Goal: Information Seeking & Learning: Ask a question

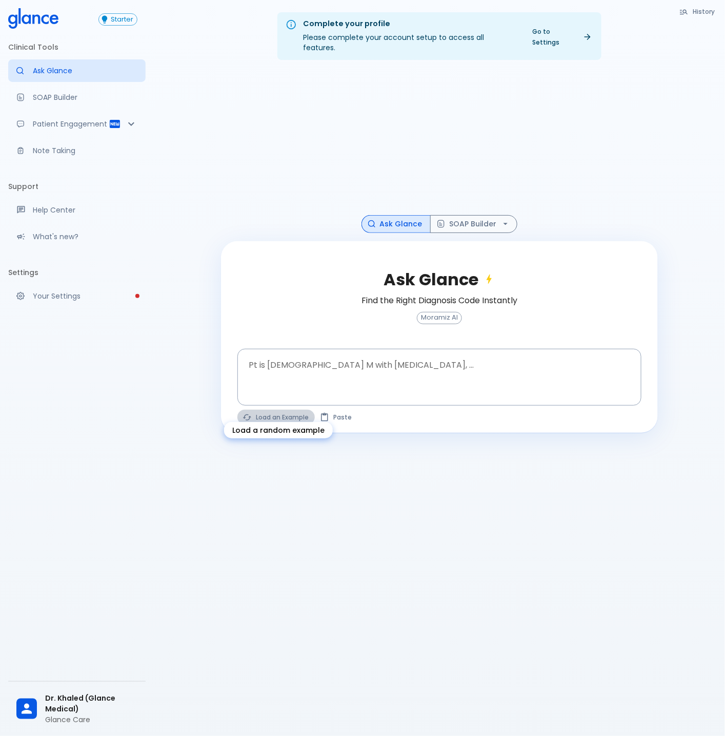
click at [276, 410] on button "Load an Example" at bounding box center [275, 417] width 77 height 15
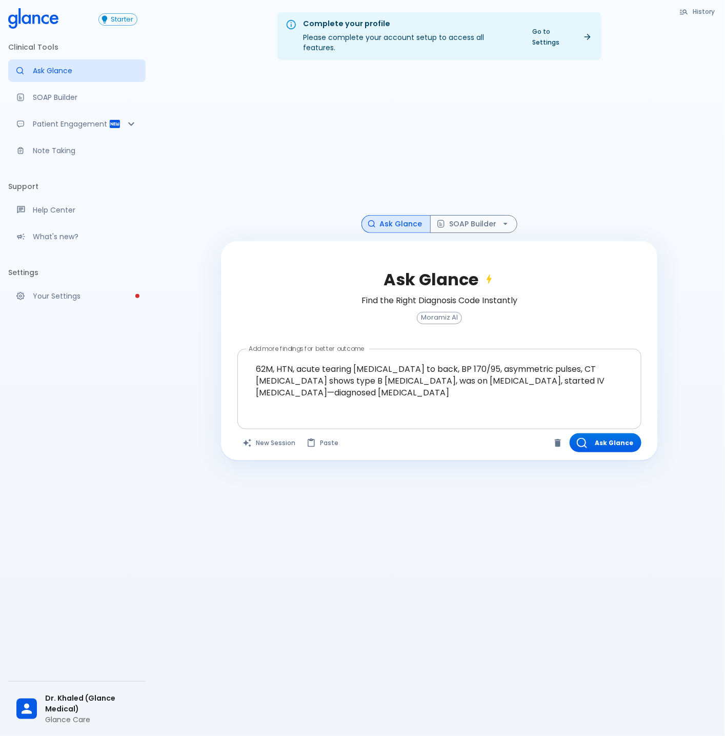
click at [417, 383] on textarea "62M, HTN, acute tearing chest pain to back, BP 170/95, asymmetric pulses, CT an…" at bounding box center [439, 381] width 390 height 56
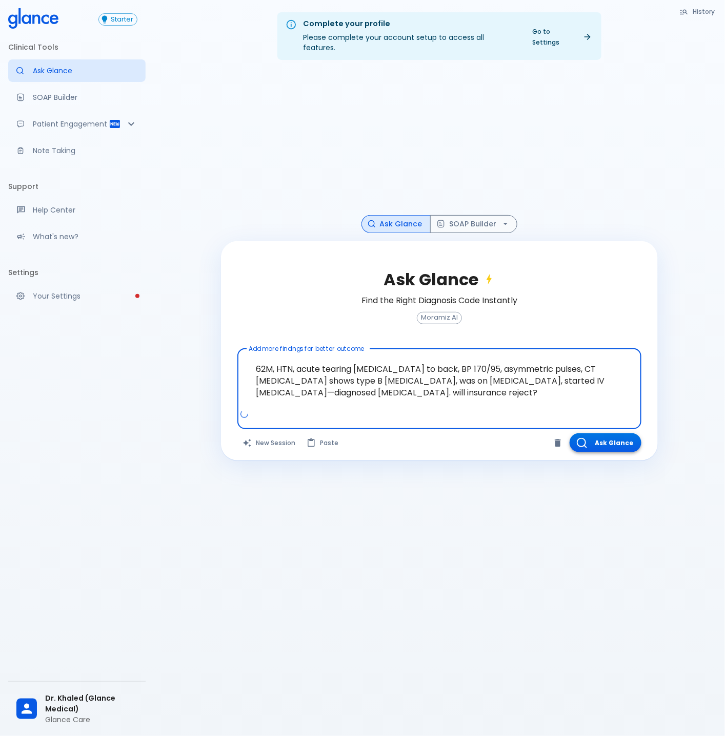
type textarea "62M, HTN, acute tearing chest pain to back, BP 170/95, asymmetric pulses, CT an…"
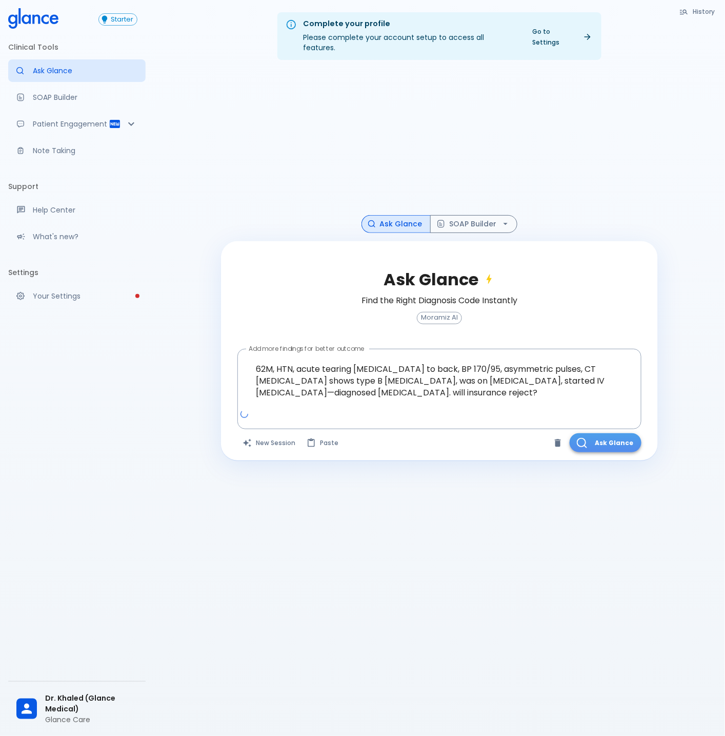
click at [622, 436] on button "Ask Glance" at bounding box center [605, 443] width 72 height 19
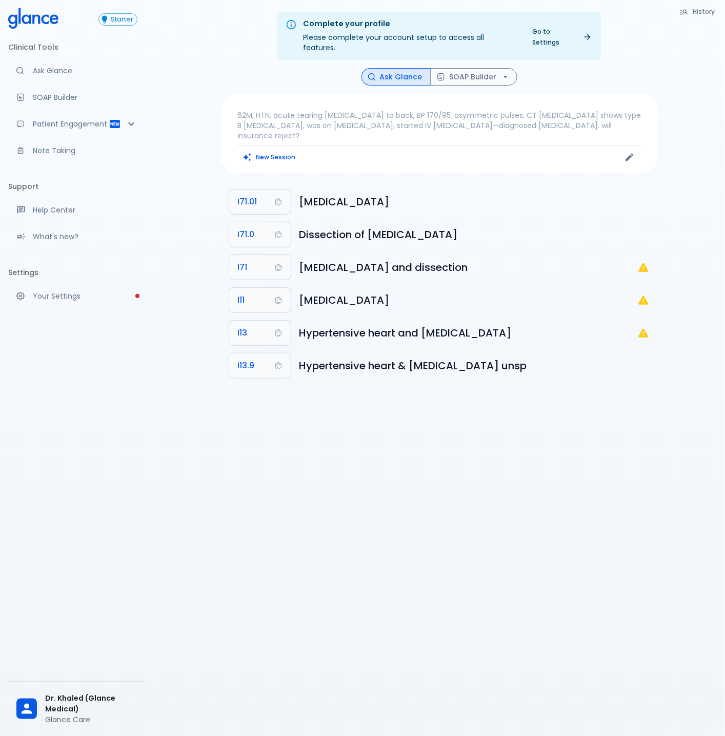
click at [546, 113] on p "62M, HTN, acute tearing chest pain to back, BP 170/95, asymmetric pulses, CT an…" at bounding box center [439, 125] width 404 height 31
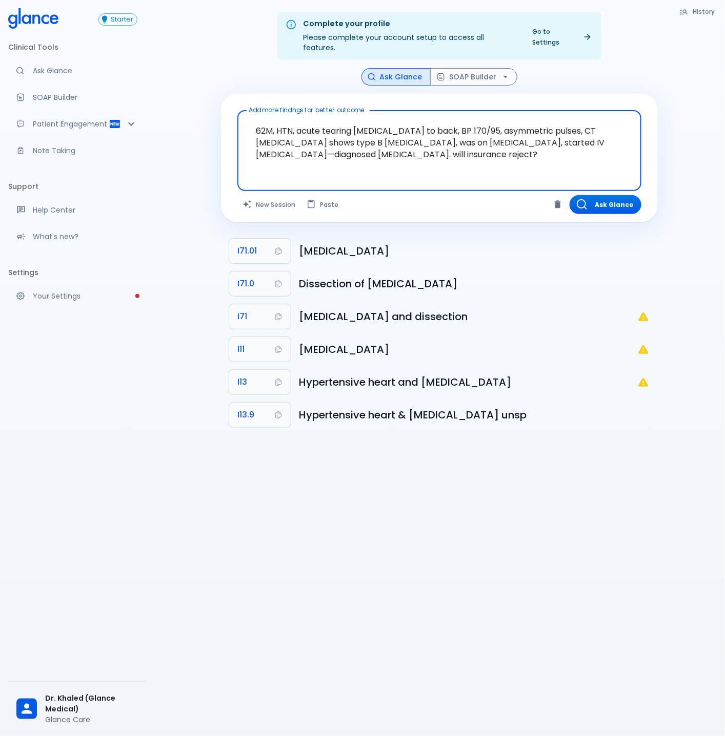
click at [304, 147] on textarea "62M, HTN, acute tearing chest pain to back, BP 170/95, asymmetric pulses, CT an…" at bounding box center [439, 143] width 390 height 56
click at [309, 141] on textarea "62M, HTN, acute tearing chest pain to back, BP 170/95, asymmetric pulses, CT an…" at bounding box center [439, 143] width 390 height 56
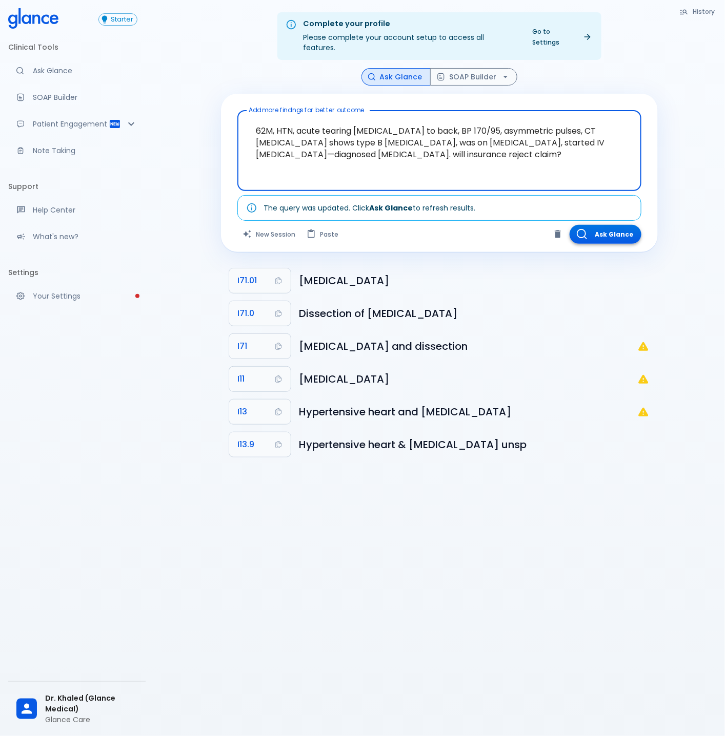
type textarea "62M, HTN, acute tearing chest pain to back, BP 170/95, asymmetric pulses, CT an…"
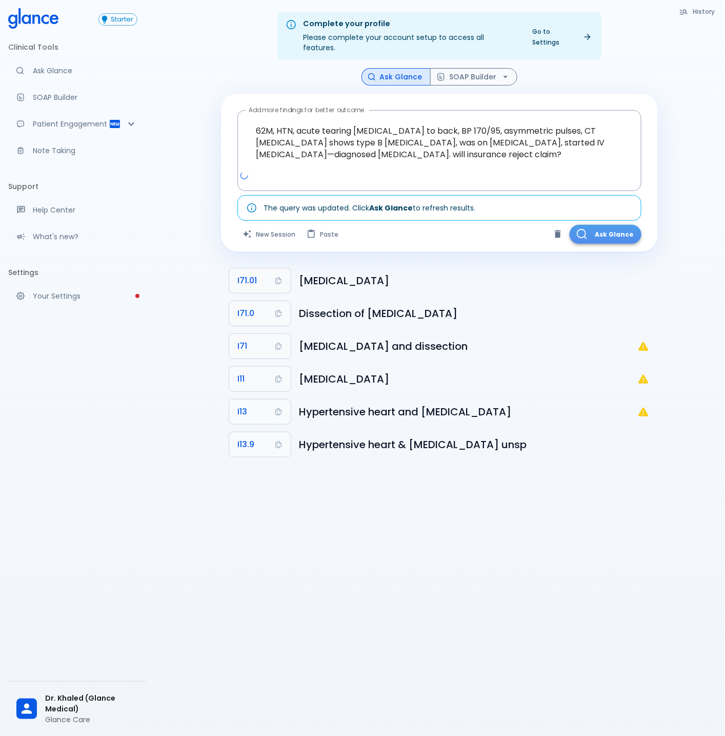
click at [603, 229] on button "Ask Glance" at bounding box center [605, 234] width 72 height 19
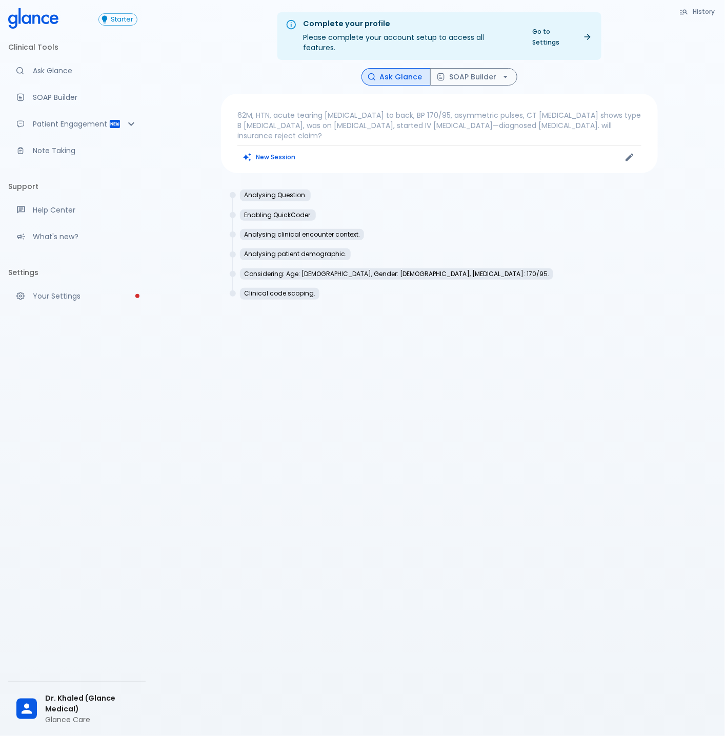
click at [529, 117] on p "62M, HTN, acute tearing chest pain to back, BP 170/95, asymmetric pulses, CT an…" at bounding box center [439, 125] width 404 height 31
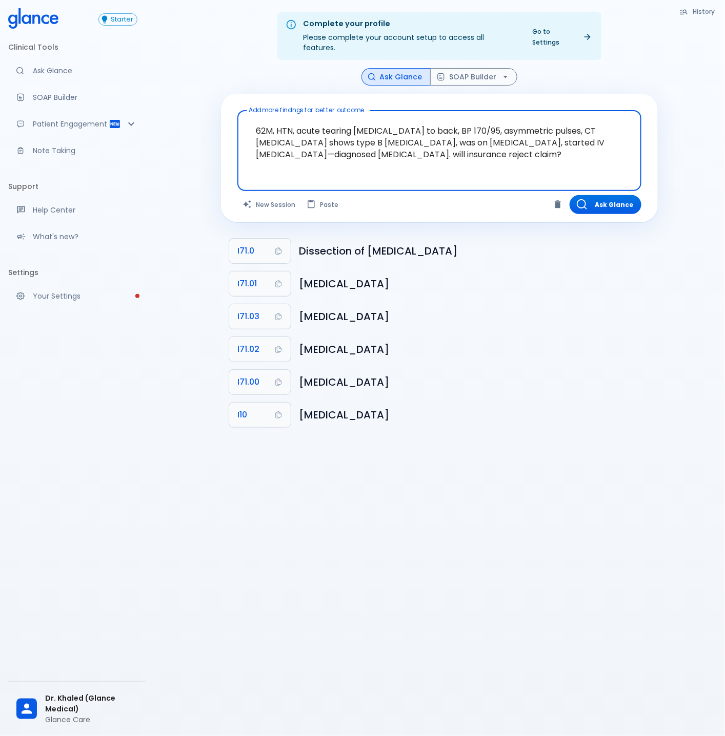
drag, startPoint x: 300, startPoint y: 144, endPoint x: 630, endPoint y: 170, distance: 331.6
click at [630, 170] on div "62M, HTN, acute tearing chest pain to back, BP 170/95, asymmetric pulses, CT an…" at bounding box center [439, 150] width 404 height 81
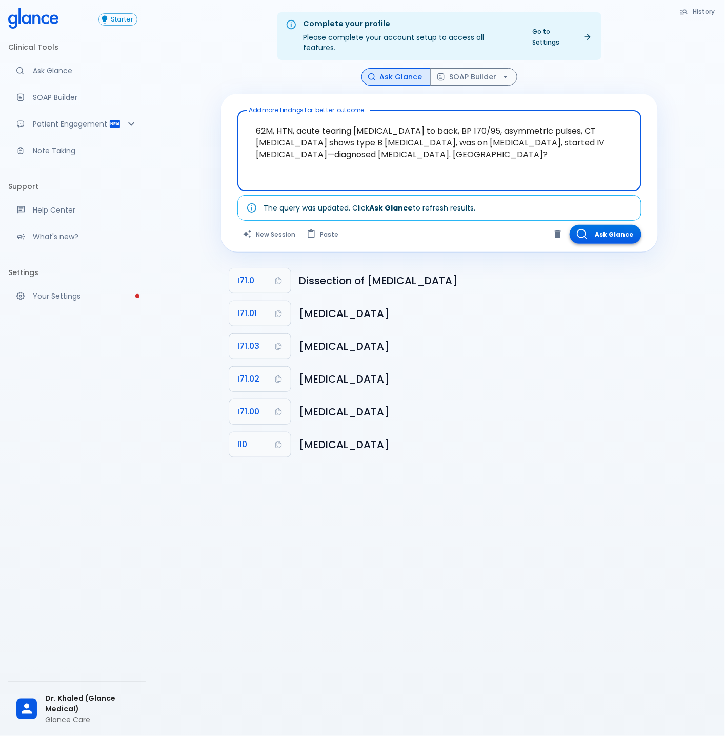
type textarea "62M, HTN, acute tearing chest pain to back, BP 170/95, asymmetric pulses, CT an…"
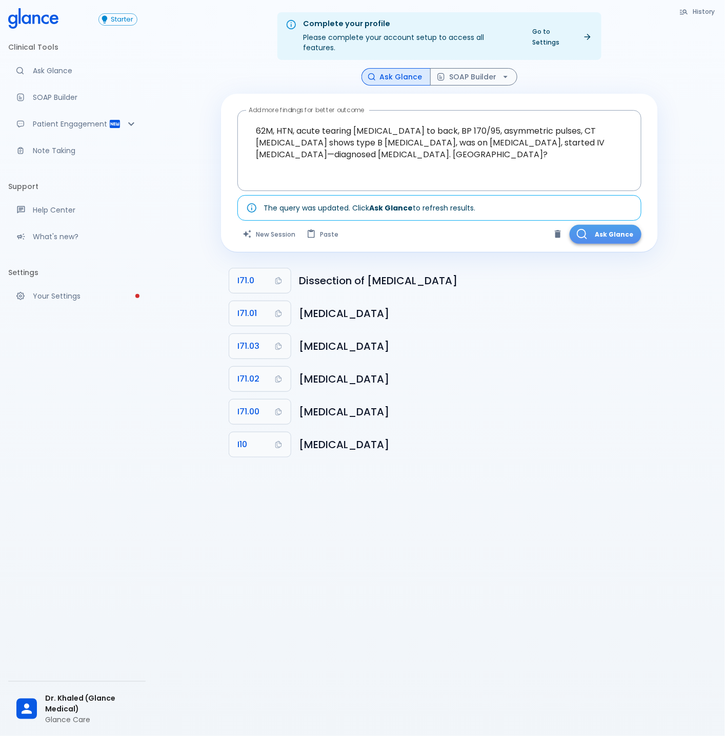
click at [611, 227] on button "Ask Glance" at bounding box center [605, 234] width 72 height 19
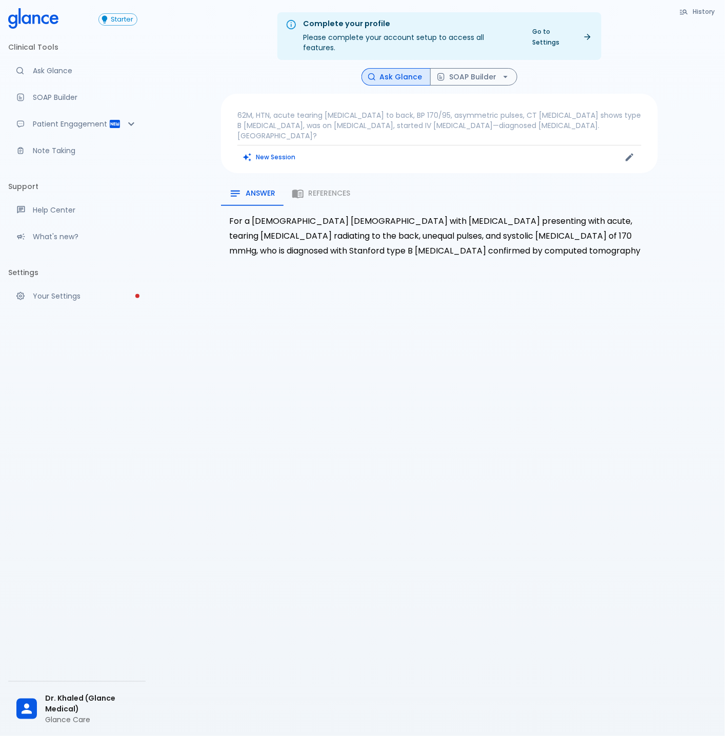
click at [548, 113] on p "62M, HTN, acute tearing chest pain to back, BP 170/95, asymmetric pulses, CT an…" at bounding box center [439, 125] width 404 height 31
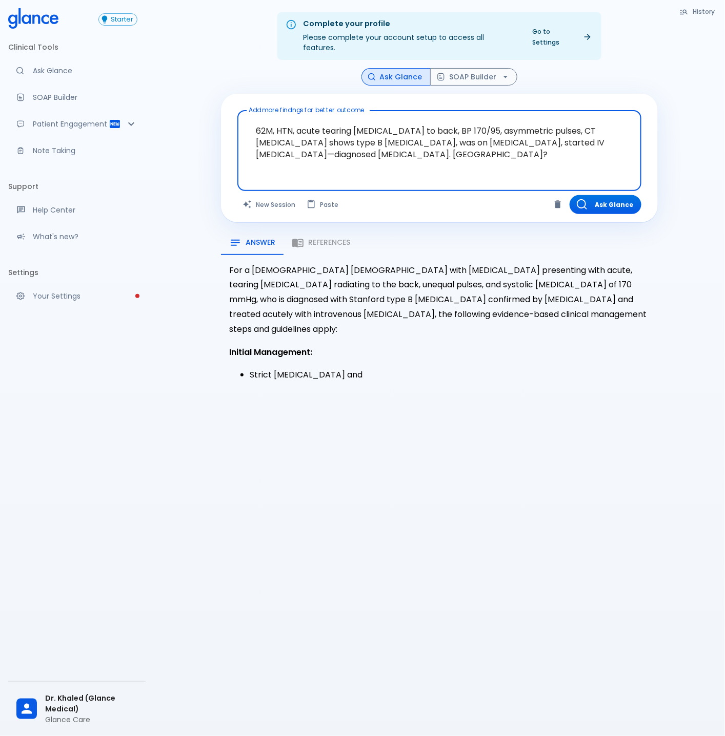
click at [319, 144] on textarea "62M, HTN, acute tearing chest pain to back, BP 170/95, asymmetric pulses, CT an…" at bounding box center [439, 143] width 390 height 56
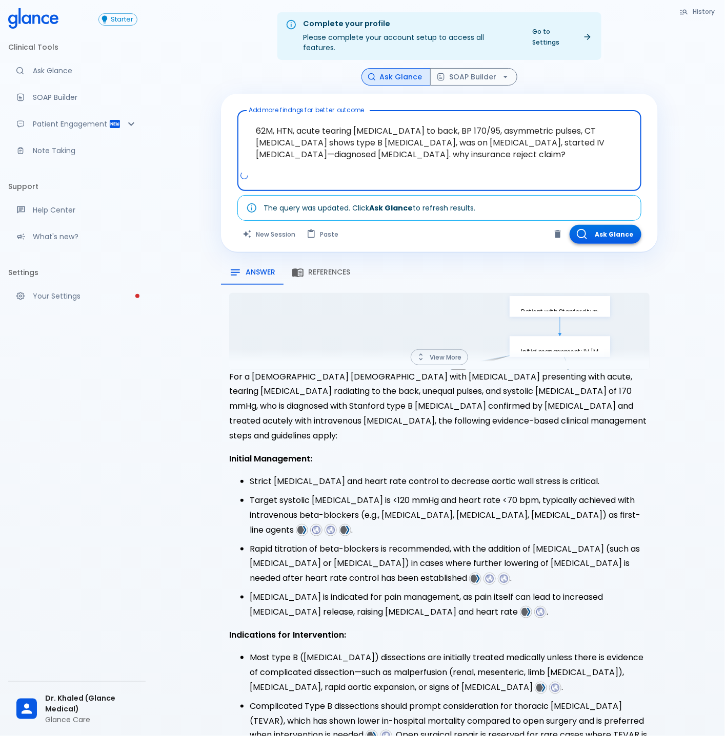
type textarea "62M, HTN, acute tearing chest pain to back, BP 170/95, asymmetric pulses, CT an…"
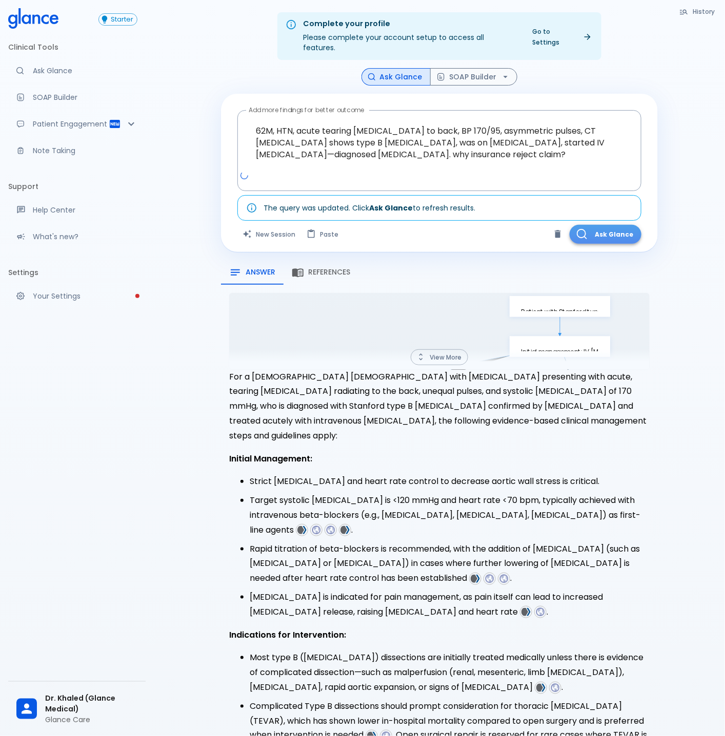
click at [600, 230] on button "Ask Glance" at bounding box center [605, 234] width 72 height 19
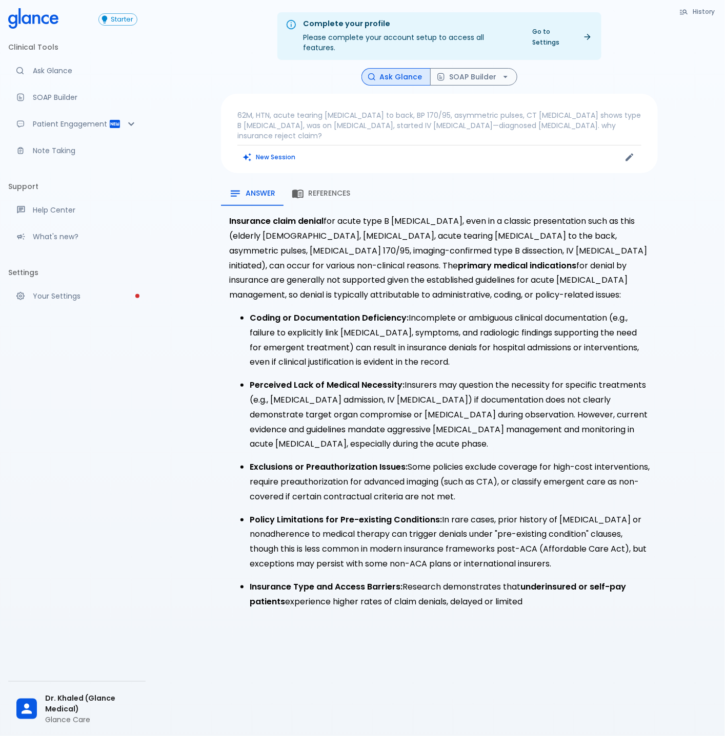
click at [458, 260] on strong "primary medical indications" at bounding box center [517, 266] width 118 height 12
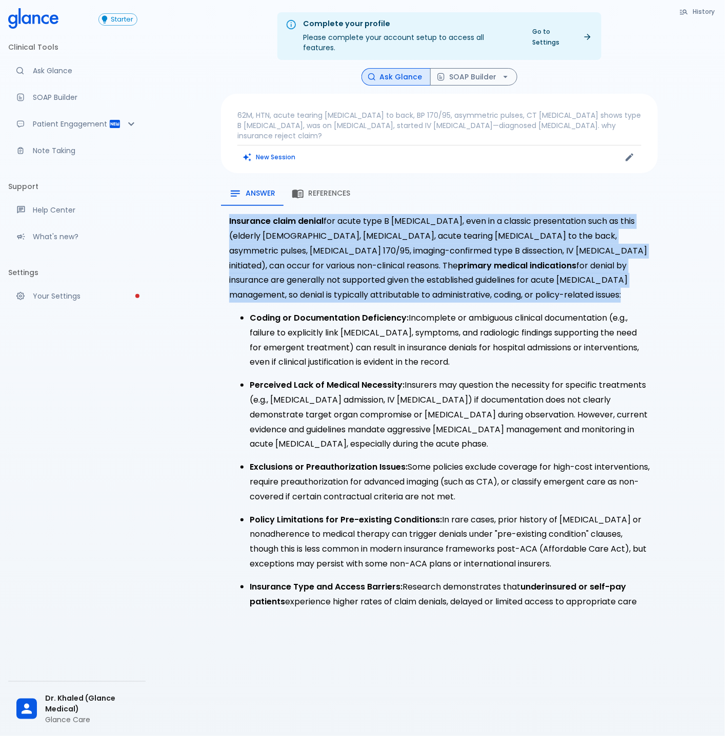
click at [458, 260] on strong "primary medical indications" at bounding box center [517, 266] width 118 height 12
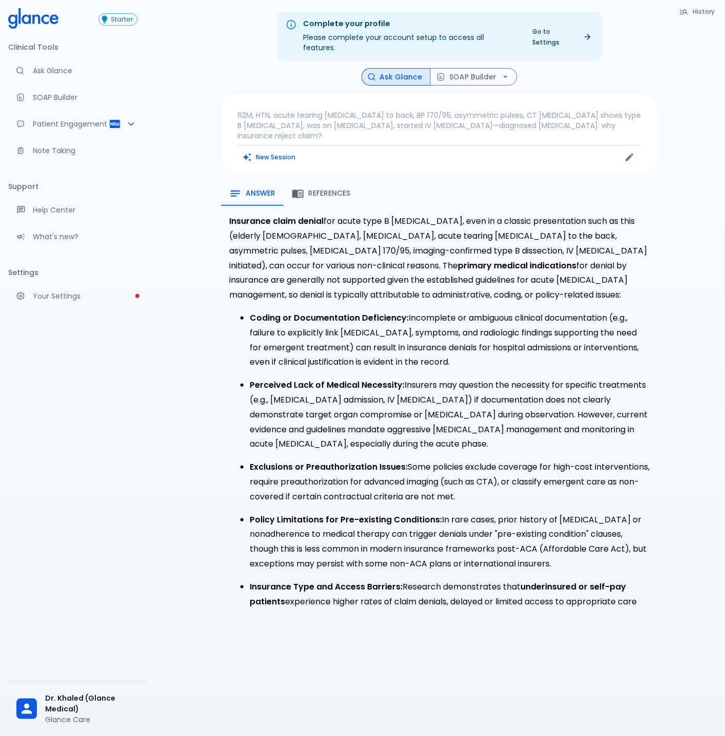
click at [354, 312] on strong "Coding or Documentation Deficiency:" at bounding box center [329, 318] width 159 height 12
click at [353, 312] on strong "Coding or Documentation Deficiency:" at bounding box center [329, 318] width 159 height 12
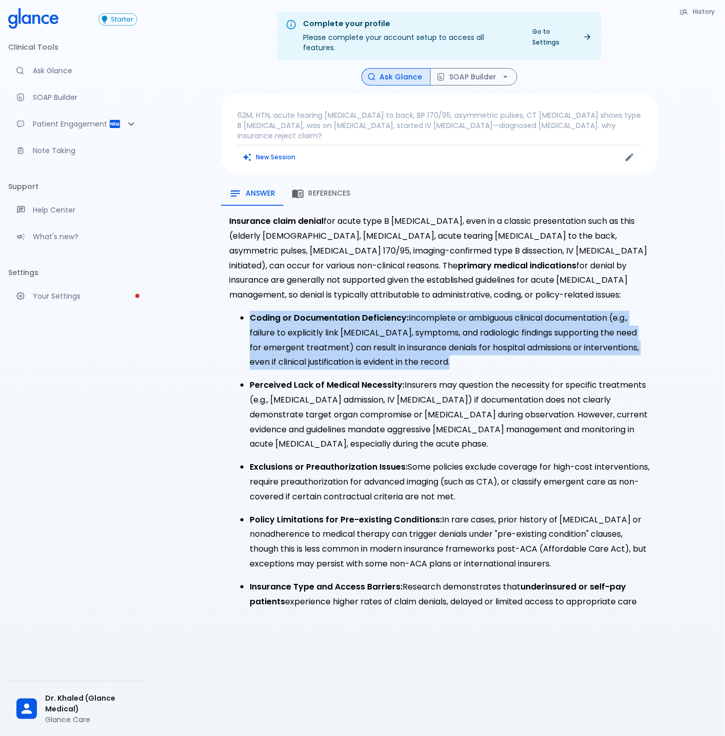
click at [353, 312] on strong "Coding or Documentation Deficiency:" at bounding box center [329, 318] width 159 height 12
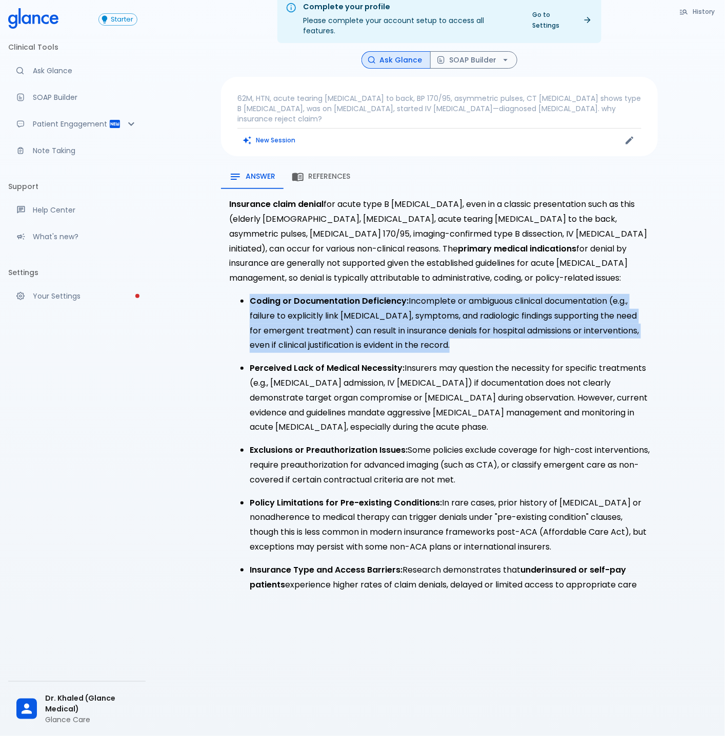
scroll to position [25, 0]
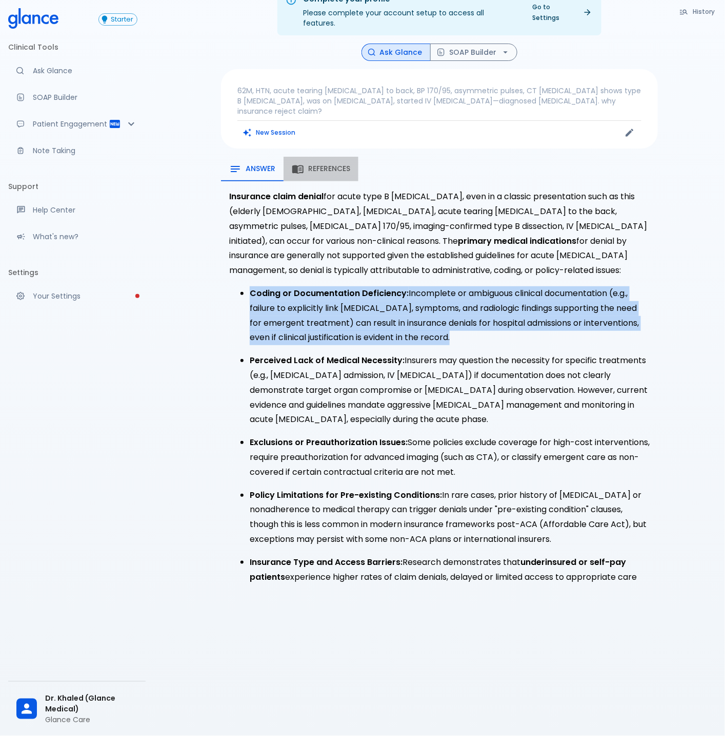
click at [310, 157] on button "References" at bounding box center [320, 169] width 75 height 25
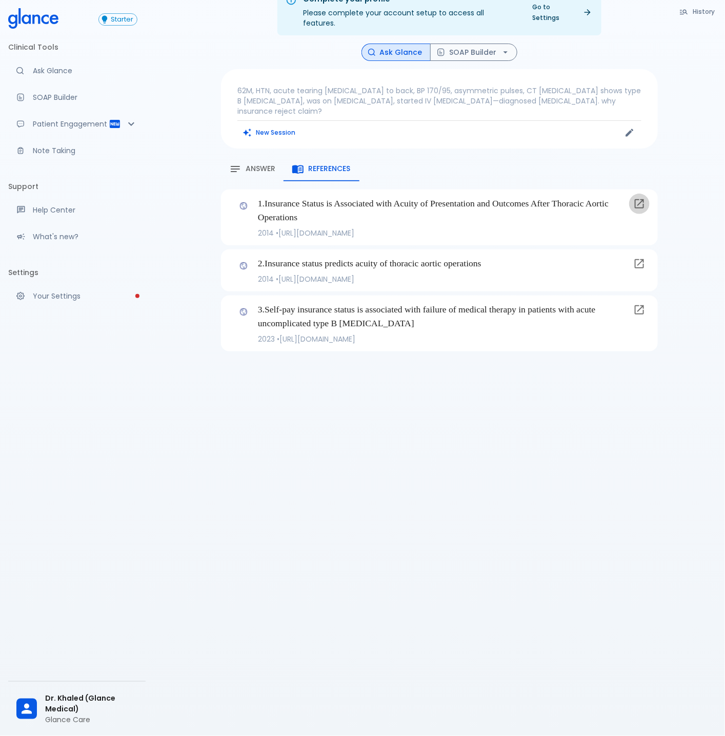
click at [646, 194] on link at bounding box center [639, 204] width 21 height 21
click at [263, 165] on span "Answer" at bounding box center [260, 169] width 30 height 9
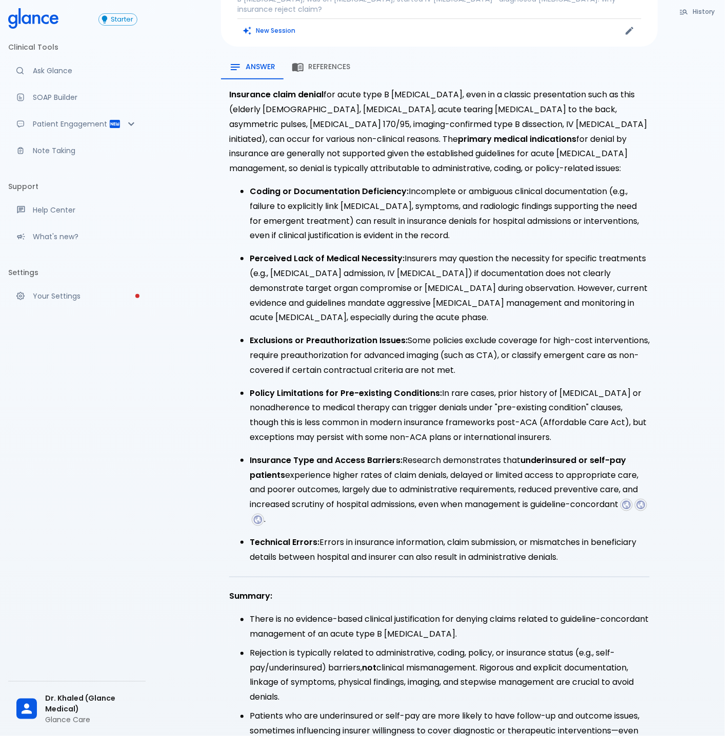
scroll to position [0, 0]
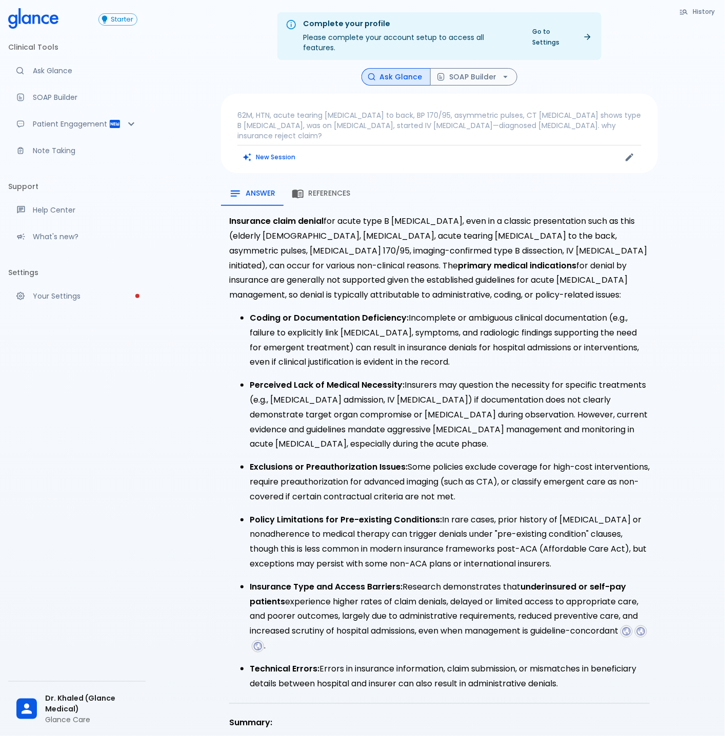
click at [383, 110] on p "62M, HTN, acute tearing chest pain to back, BP 170/95, asymmetric pulses, CT an…" at bounding box center [439, 125] width 404 height 31
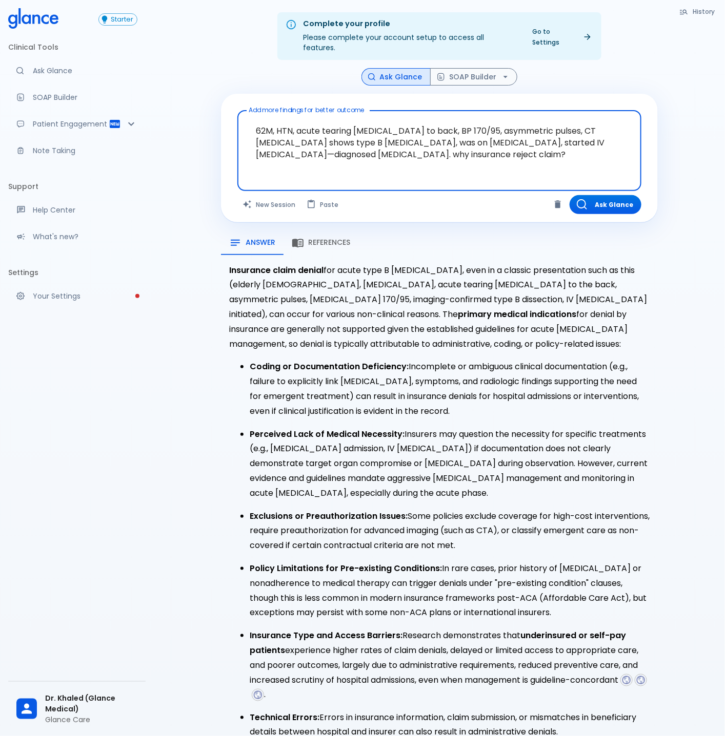
drag, startPoint x: 557, startPoint y: 122, endPoint x: 578, endPoint y: 142, distance: 29.4
click at [578, 142] on textarea "62M, HTN, acute tearing chest pain to back, BP 170/95, asymmetric pulses, CT an…" at bounding box center [439, 143] width 390 height 56
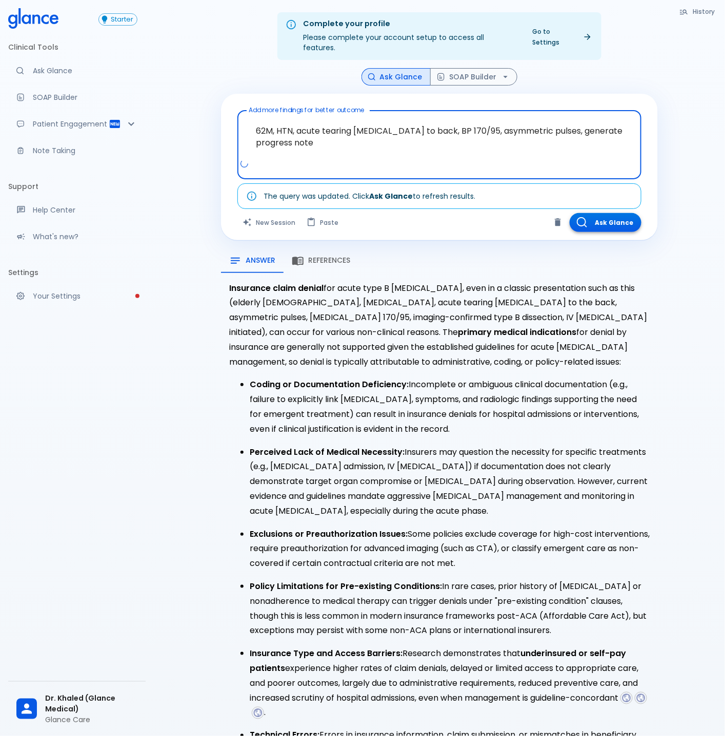
type textarea "62M, HTN, acute tearing chest pain to back, BP 170/95, asymmetric pulses, gener…"
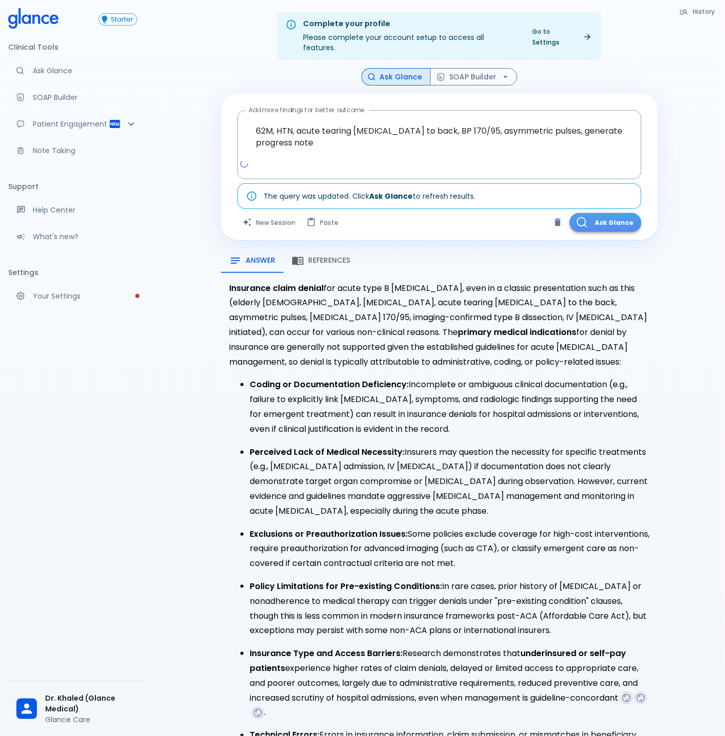
click at [617, 213] on button "Ask Glance" at bounding box center [605, 222] width 72 height 19
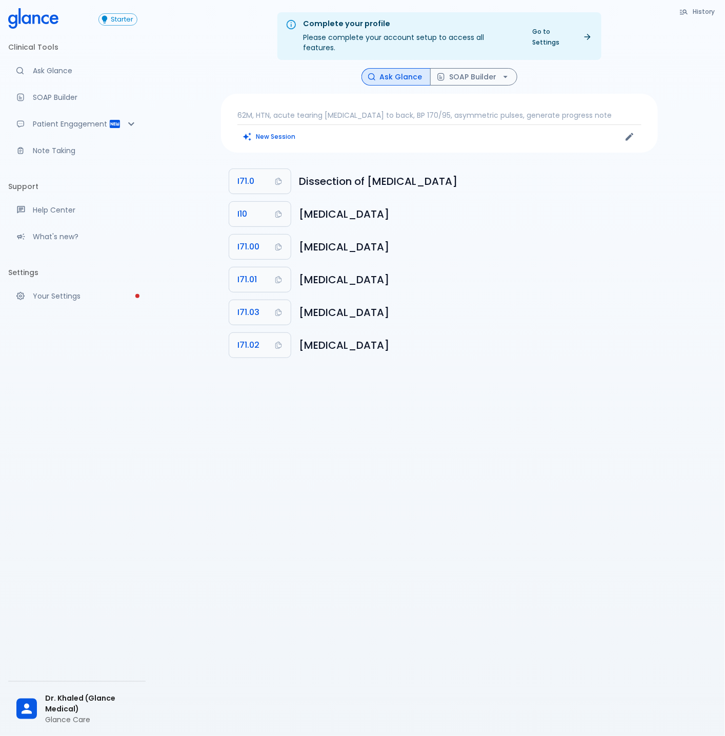
click at [597, 110] on p "62M, HTN, acute tearing chest pain to back, BP 170/95, asymmetric pulses, gener…" at bounding box center [439, 115] width 404 height 10
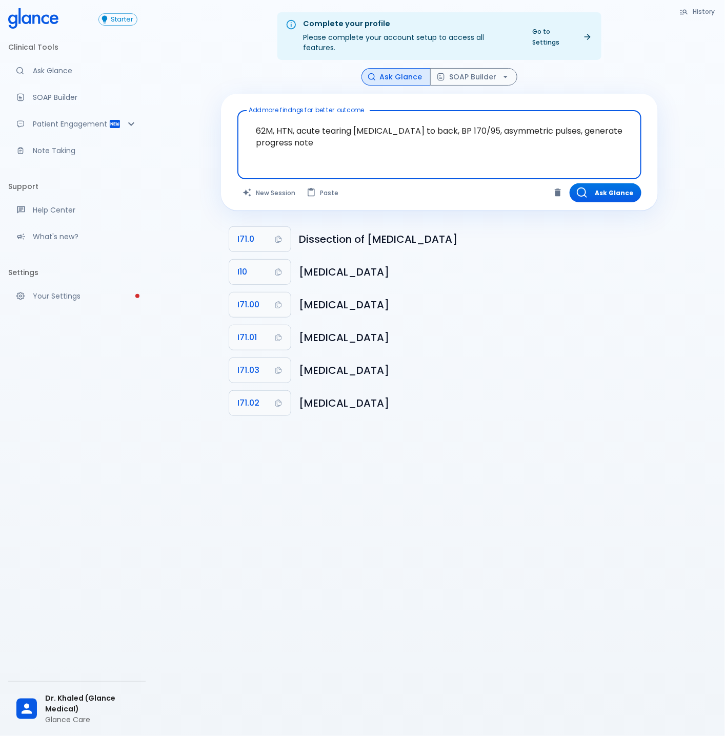
click at [569, 120] on textarea "62M, HTN, acute tearing chest pain to back, BP 170/95, asymmetric pulses, gener…" at bounding box center [439, 137] width 390 height 44
click at [273, 134] on textarea "62M, HTN, acute tearing chest pain to back, BP 170/95, asymmetric pulses, gener…" at bounding box center [439, 137] width 390 height 44
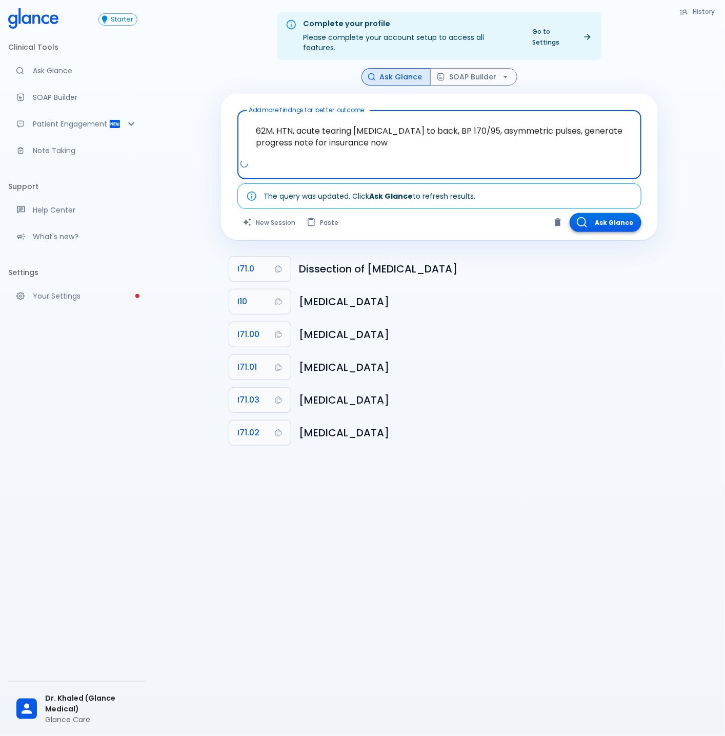
type textarea "62M, HTN, acute tearing chest pain to back, BP 170/95, asymmetric pulses, gener…"
click at [621, 213] on button "Ask Glance" at bounding box center [605, 222] width 72 height 19
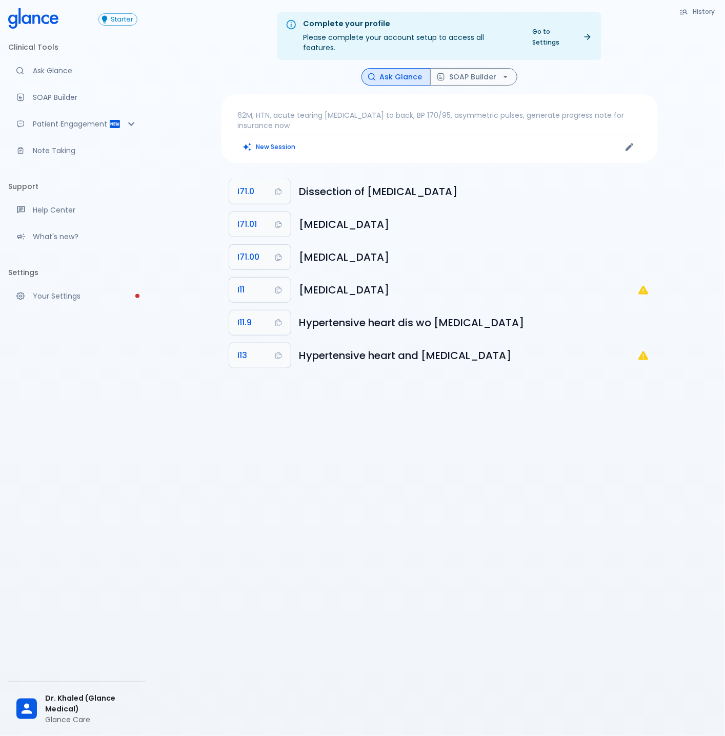
click at [549, 110] on p "62M, HTN, acute tearing chest pain to back, BP 170/95, asymmetric pulses, gener…" at bounding box center [439, 120] width 404 height 21
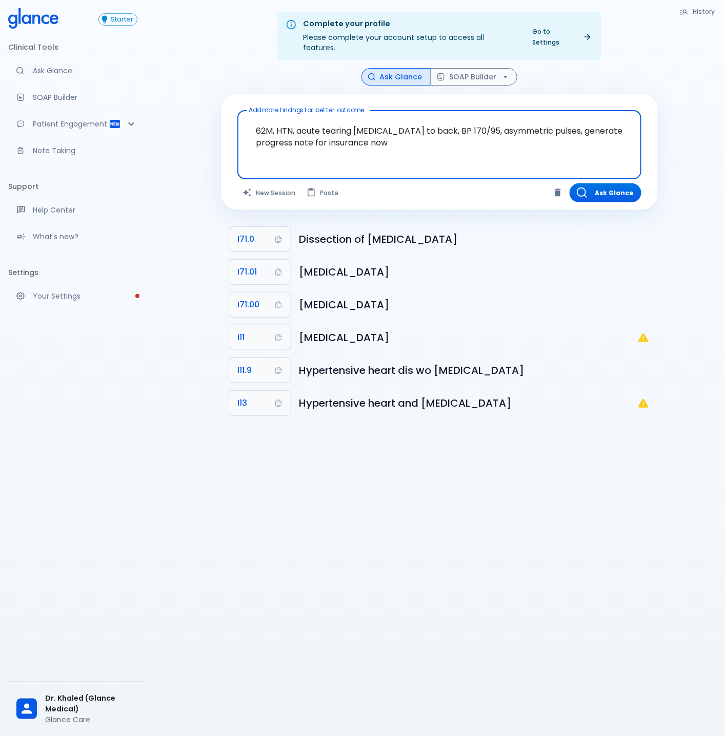
drag, startPoint x: 558, startPoint y: 118, endPoint x: 603, endPoint y: 137, distance: 48.7
click at [603, 137] on textarea "62M, HTN, acute tearing chest pain to back, BP 170/95, asymmetric pulses, gener…" at bounding box center [439, 137] width 390 height 44
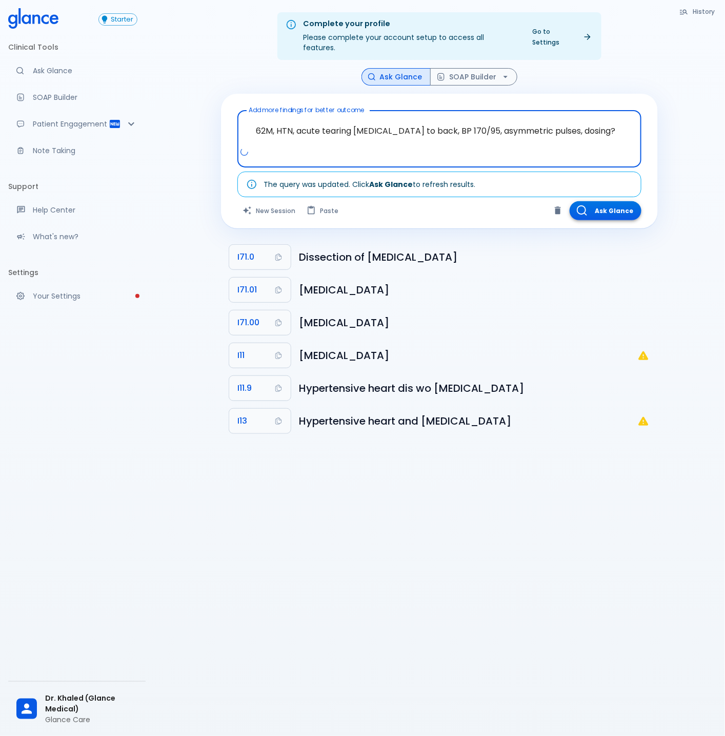
type textarea "62M, HTN, acute tearing chest pain to back, BP 170/95, asymmetric pulses, dosin…"
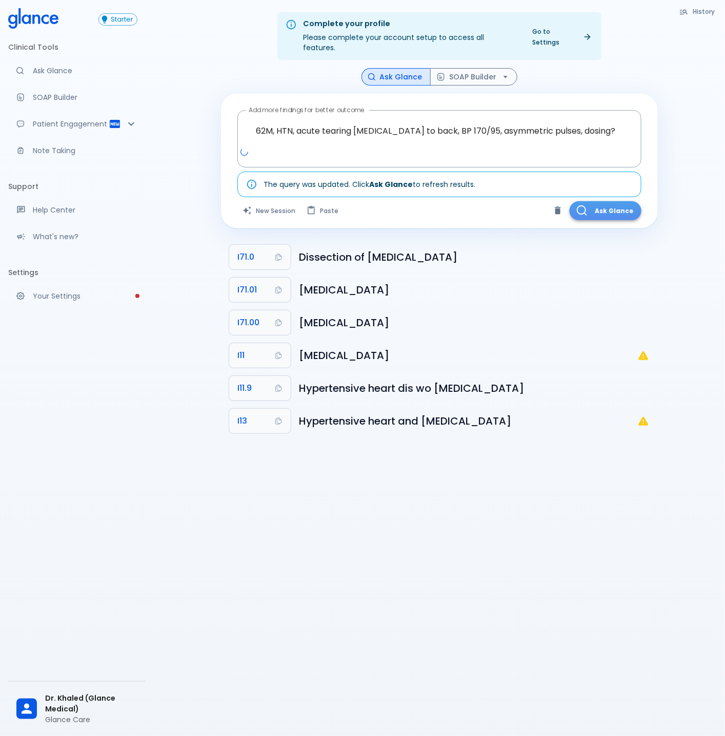
click at [610, 201] on button "Ask Glance" at bounding box center [605, 210] width 72 height 19
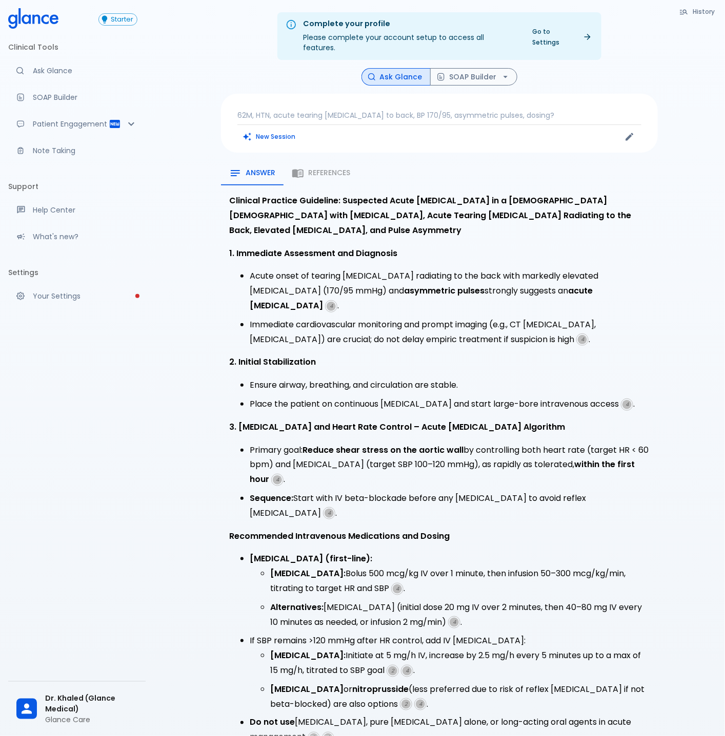
click at [376, 567] on li "Esmolol: Bolus 500 mcg/kg IV over 1 minute, then infusion 50–300 mcg/kg/min, ti…" at bounding box center [459, 582] width 379 height 30
click at [274, 568] on strong "Esmolol:" at bounding box center [307, 574] width 75 height 12
copy strong "Esmolol"
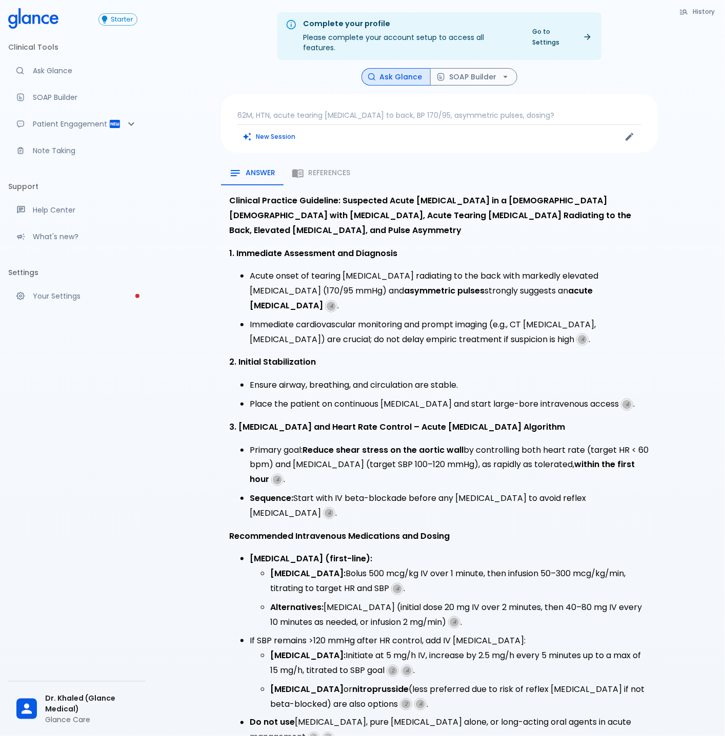
click at [360, 110] on p "62M, HTN, acute tearing chest pain to back, BP 170/95, asymmetric pulses, dosin…" at bounding box center [439, 115] width 404 height 10
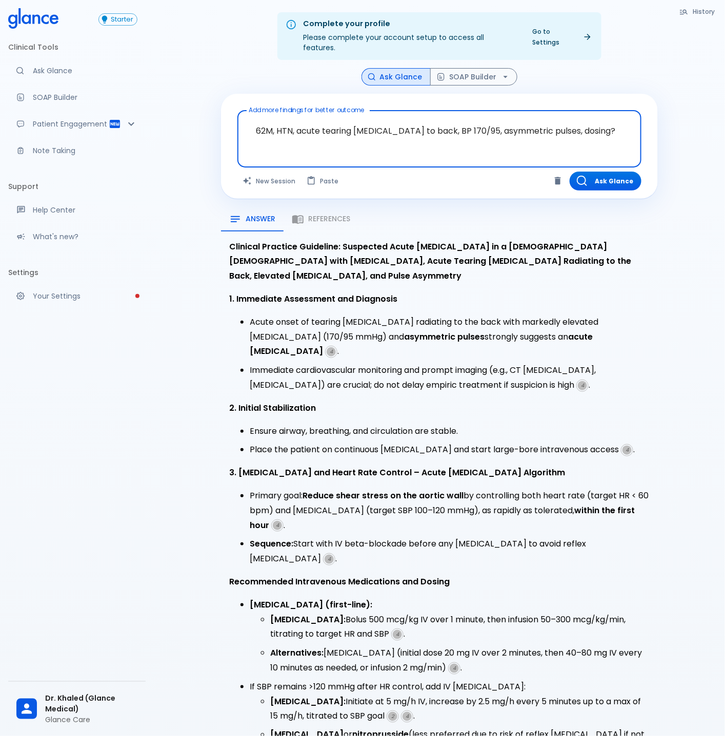
click at [381, 119] on textarea "62M, HTN, acute tearing chest pain to back, BP 170/95, asymmetric pulses, dosin…" at bounding box center [439, 131] width 390 height 32
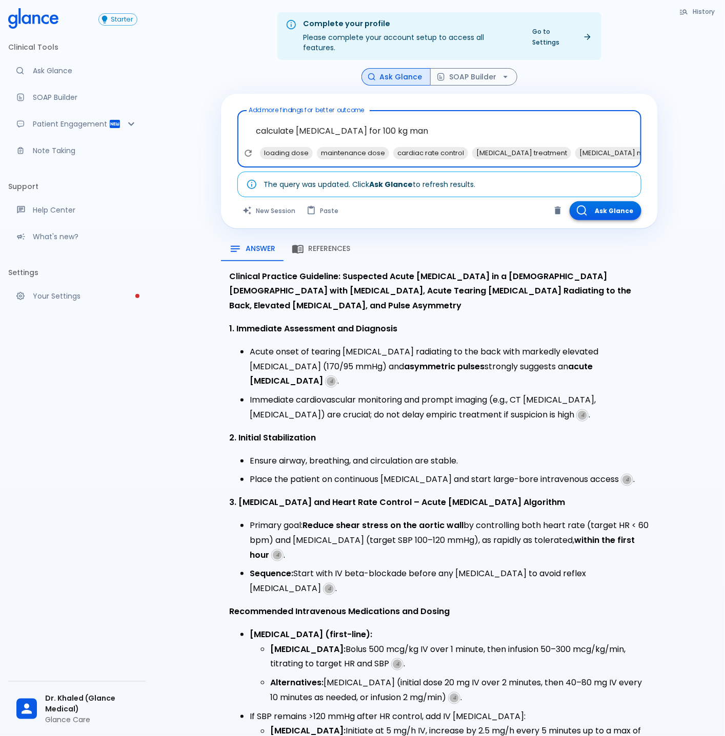
type textarea "calculate Esmolol for 100 kg man"
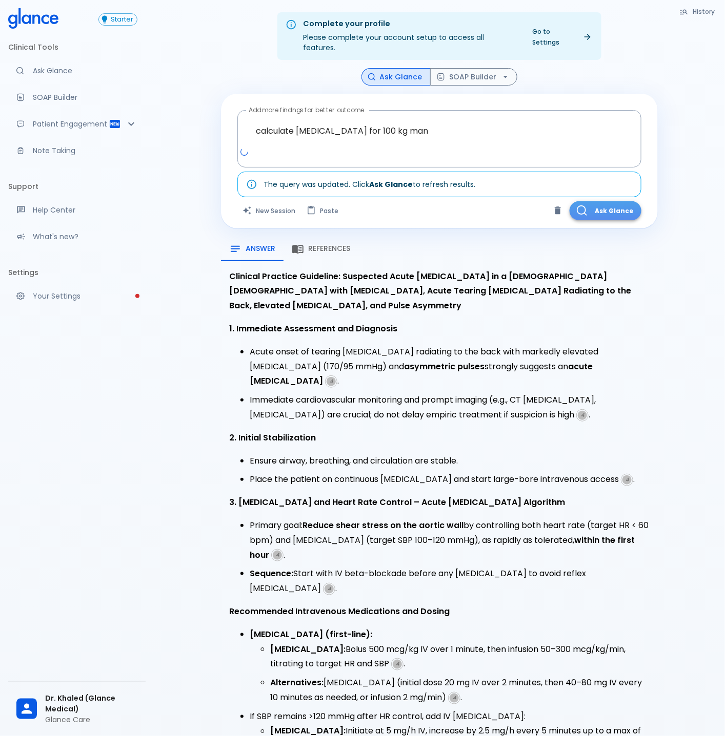
click at [609, 201] on button "Ask Glance" at bounding box center [605, 210] width 72 height 19
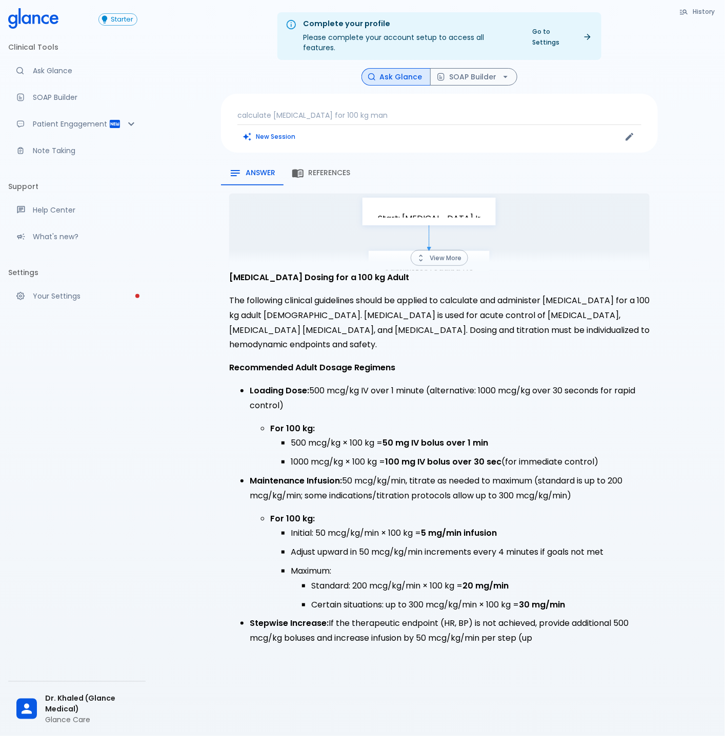
click at [374, 475] on p "Maintenance Infusion: 50 mcg/kg/min, titrate as needed to maximum (standard is …" at bounding box center [450, 489] width 400 height 30
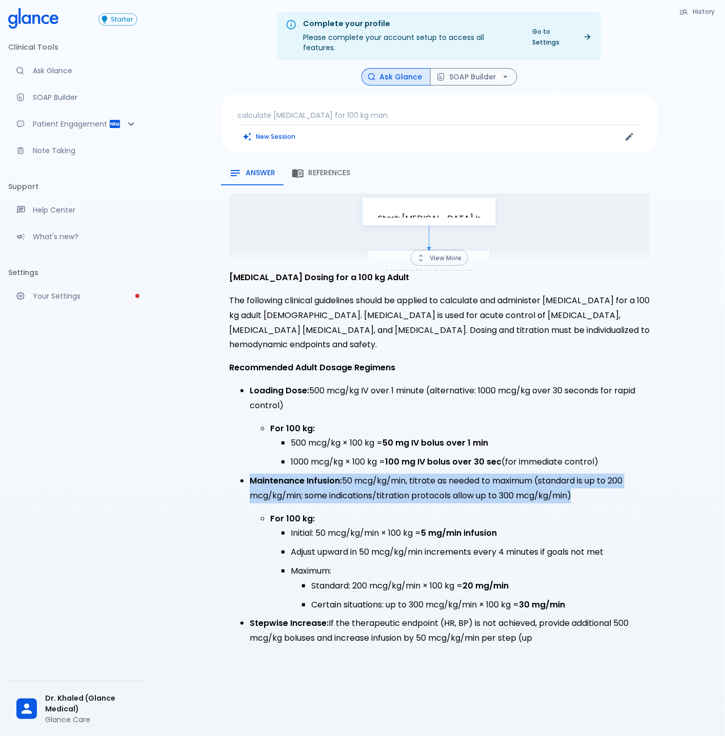
click at [374, 475] on p "Maintenance Infusion: 50 mcg/kg/min, titrate as needed to maximum (standard is …" at bounding box center [450, 489] width 400 height 30
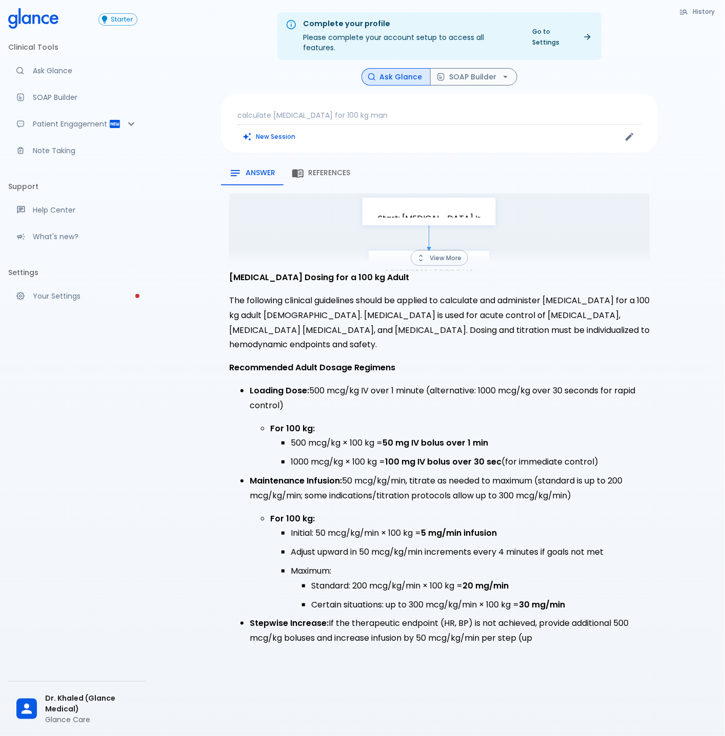
click at [396, 546] on li "Adjust upward in 50 mcg/kg/min increments every 4 minutes if goals not met" at bounding box center [470, 552] width 359 height 15
click at [402, 598] on li "Certain situations: up to 300 mcg/kg/min × 100 kg = 30 mg/min" at bounding box center [480, 605] width 338 height 15
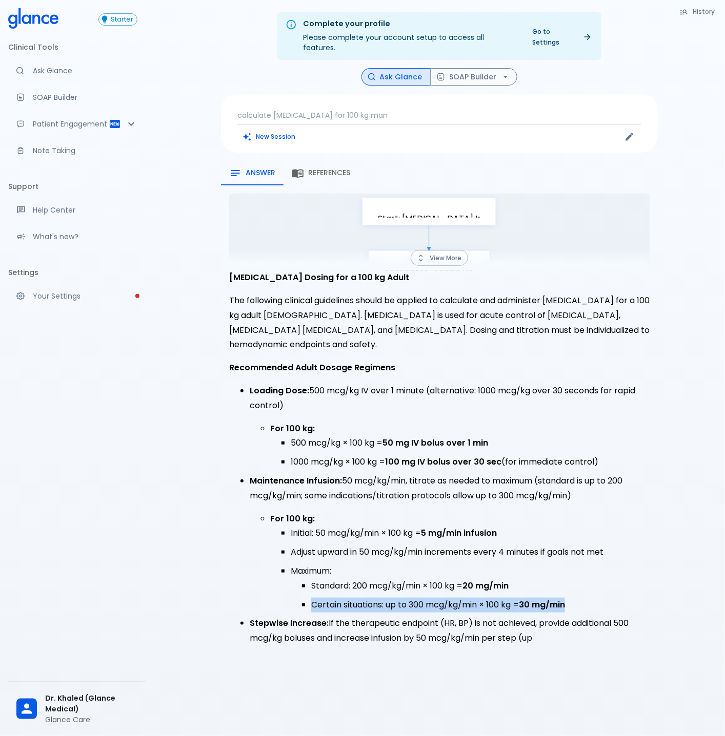
click at [402, 598] on li "Certain situations: up to 300 mcg/kg/min × 100 kg = 30 mg/min" at bounding box center [480, 605] width 338 height 15
click at [400, 617] on p "Stepwise Increase: If the therapeutic endpoint (HR, BP) is not achieved, provid…" at bounding box center [450, 632] width 400 height 30
click at [490, 640] on div "Standard Rapid Goal Achieved N N Yes: 20 mg/min Standard/30 mg/min Certain Prot…" at bounding box center [439, 424] width 437 height 477
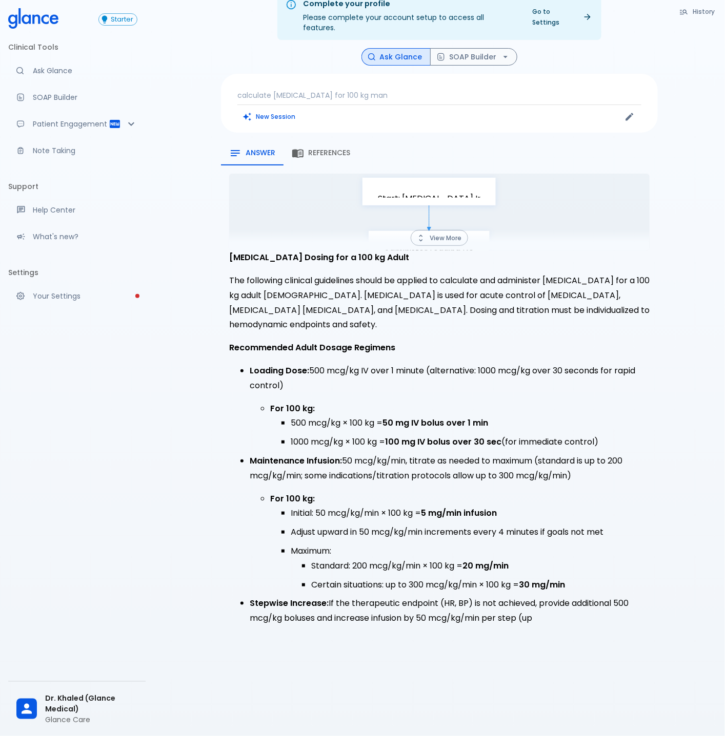
scroll to position [25, 0]
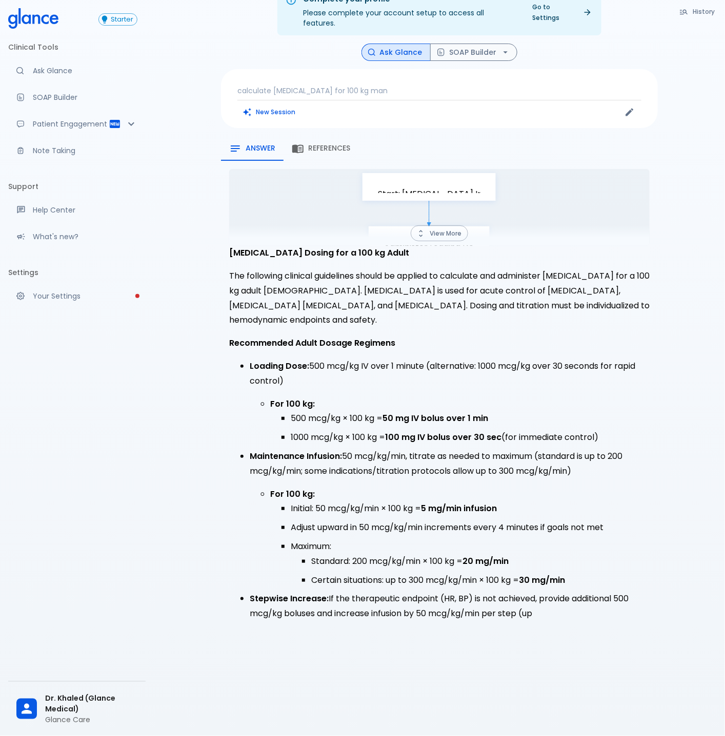
click at [329, 144] on span "References" at bounding box center [329, 148] width 42 height 9
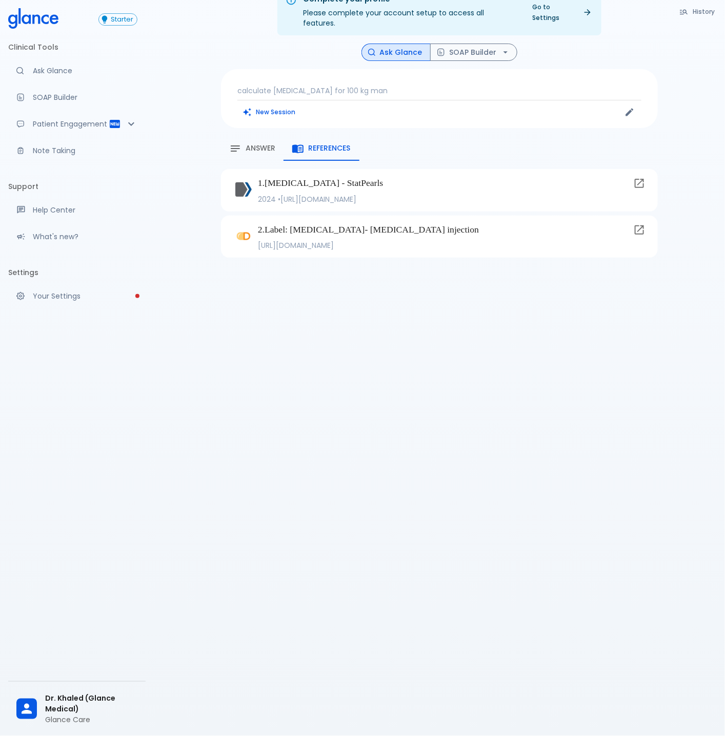
click at [261, 144] on div "Answer" at bounding box center [252, 148] width 46 height 12
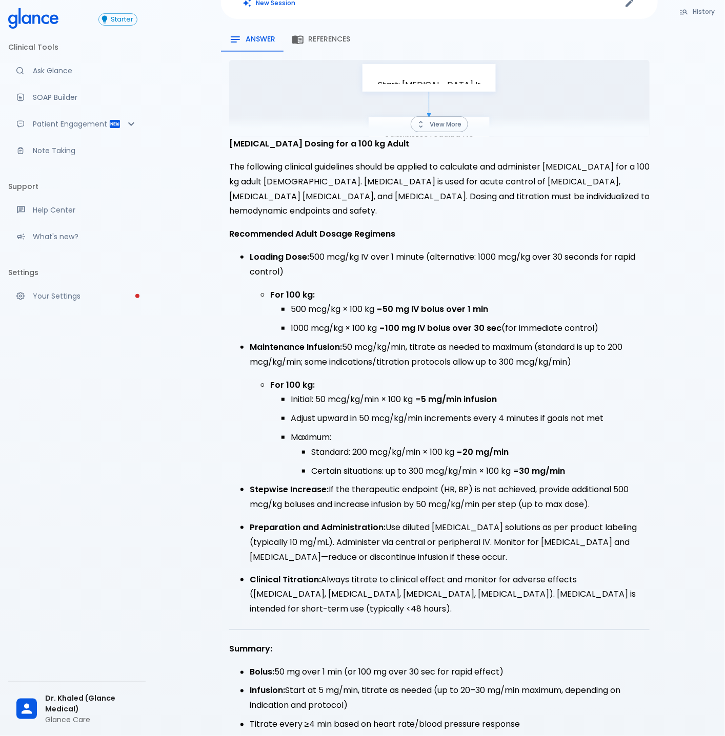
scroll to position [0, 0]
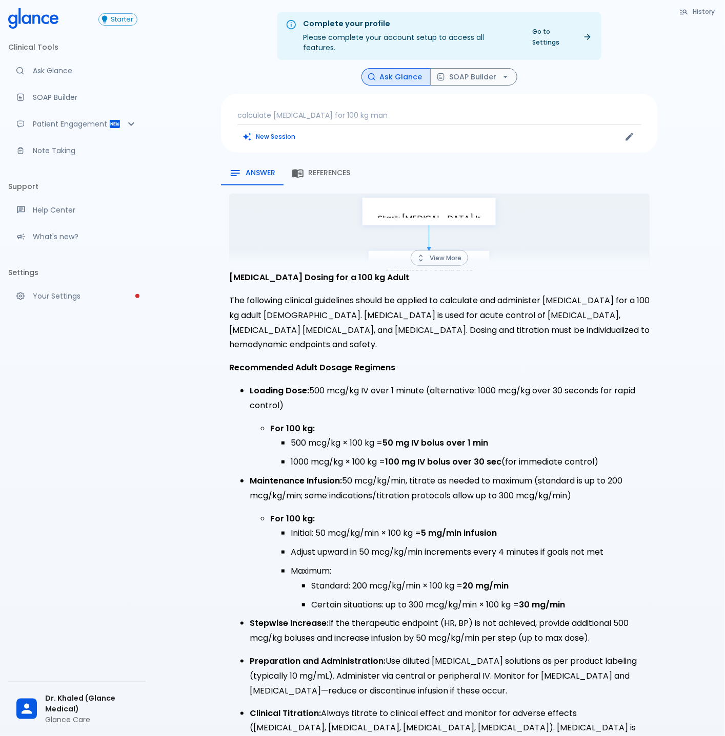
click at [337, 110] on p "calculate Esmolol for 100 kg man" at bounding box center [439, 115] width 404 height 10
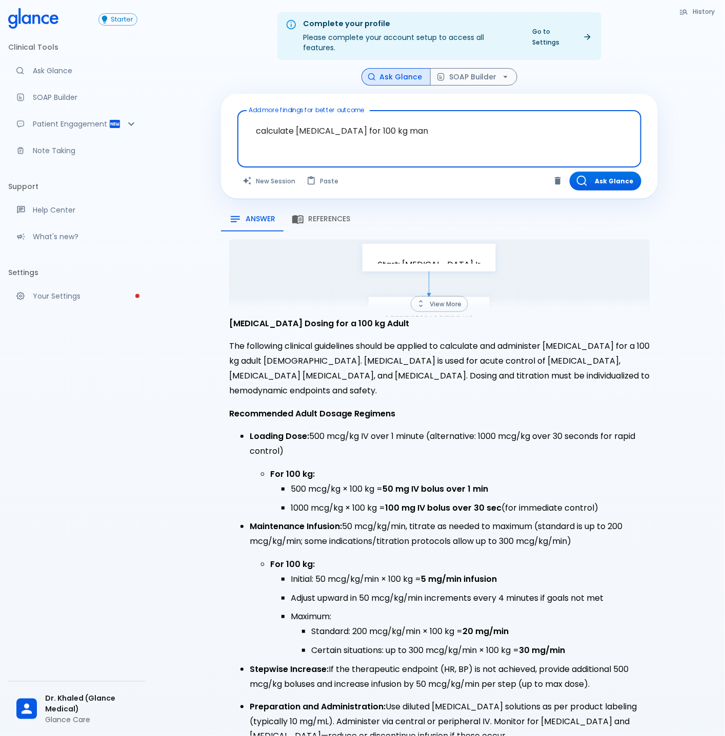
click at [303, 128] on textarea "calculate Esmolol for 100 kg man" at bounding box center [439, 131] width 390 height 32
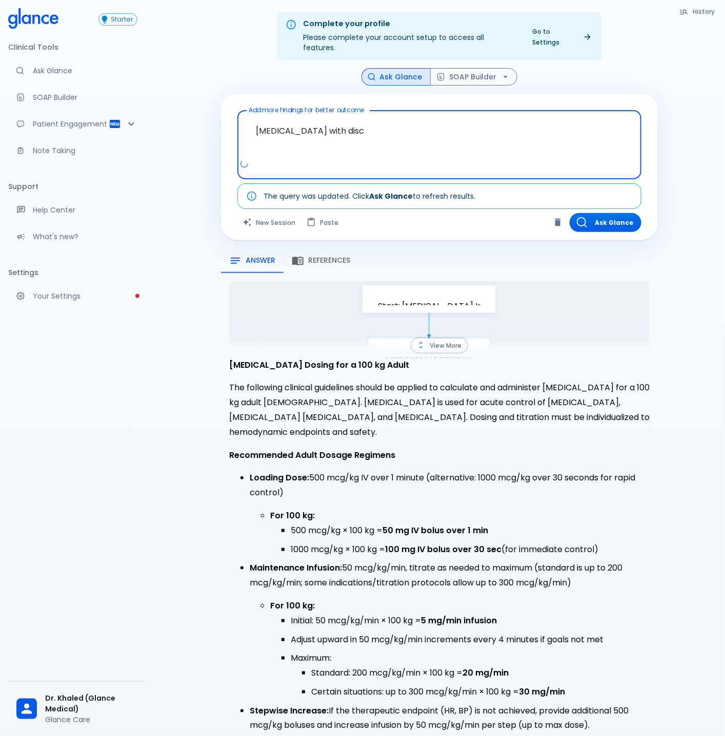
click at [488, 115] on textarea "lumbar radiculopathy with disc" at bounding box center [439, 137] width 390 height 44
type textarea "lumbar radiculopathy with disc displacement"
click at [622, 215] on button "Ask Glance" at bounding box center [605, 222] width 72 height 19
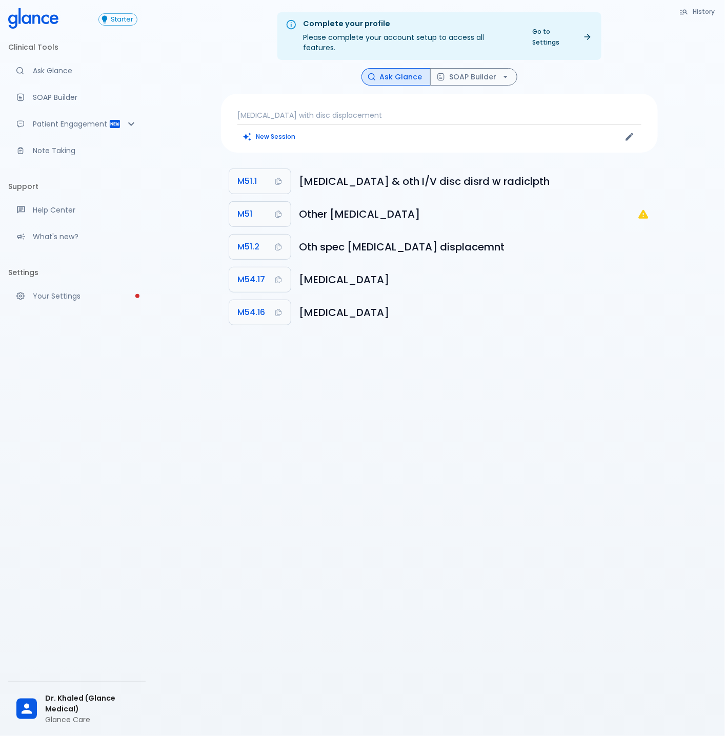
click at [335, 110] on p "lumbar radiculopathy with disc displacement" at bounding box center [439, 115] width 404 height 10
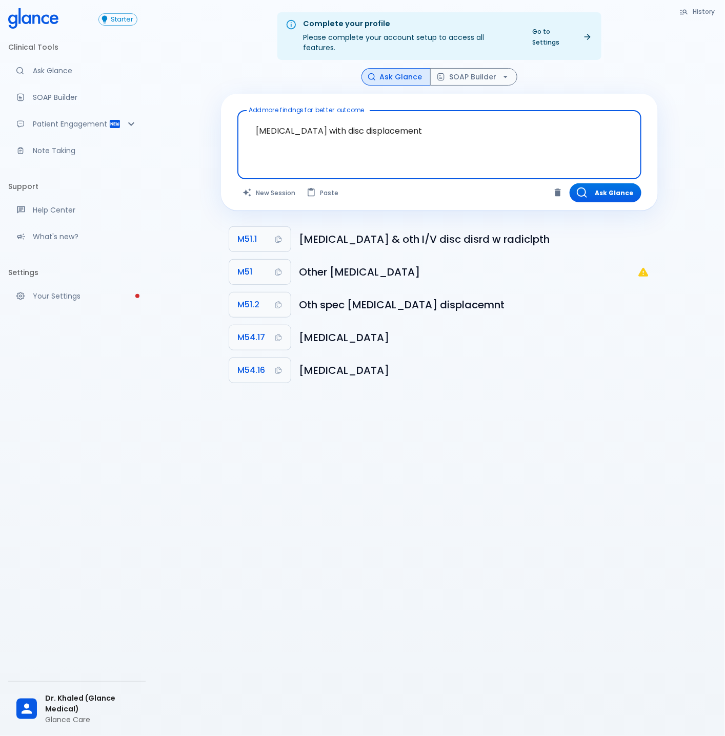
click at [340, 115] on textarea "lumbar radiculopathy with disc displacement" at bounding box center [439, 137] width 390 height 44
click at [339, 115] on textarea "lumbar radiculopathy with disc displacement" at bounding box center [439, 137] width 390 height 44
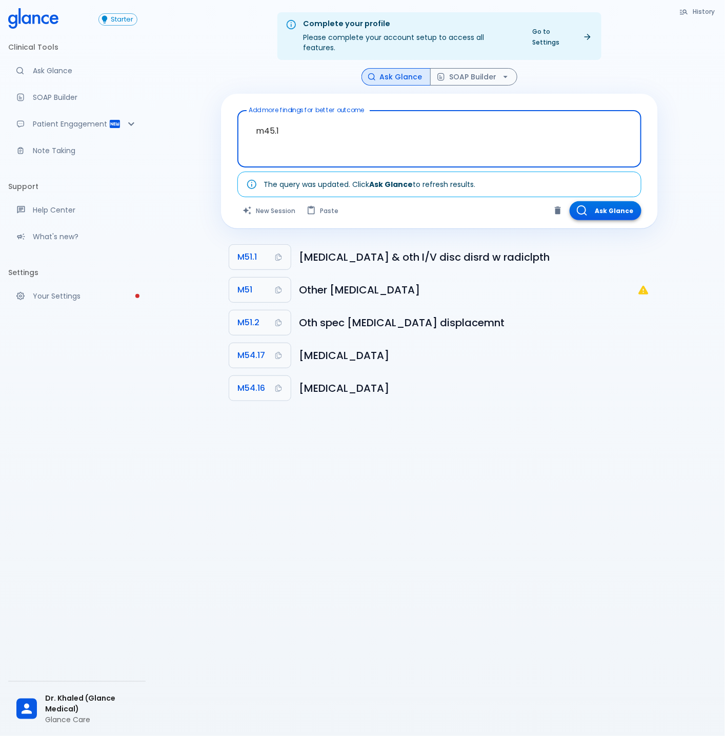
type textarea "m45.1"
click at [606, 201] on button "Ask Glance" at bounding box center [605, 210] width 72 height 19
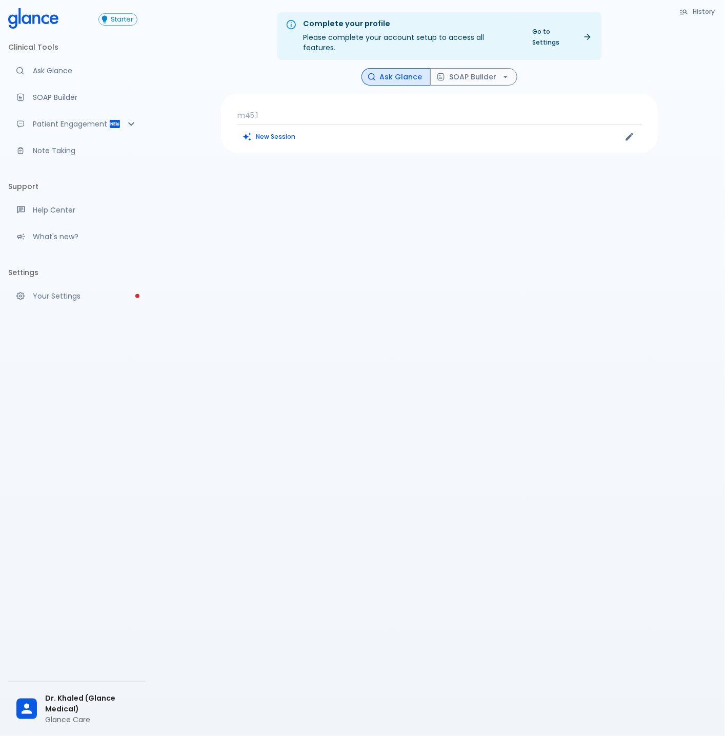
click at [233, 321] on div "Complete your profile Please complete your account setup to access all features…" at bounding box center [439, 380] width 571 height 761
click at [323, 110] on p "m45.1" at bounding box center [439, 115] width 404 height 10
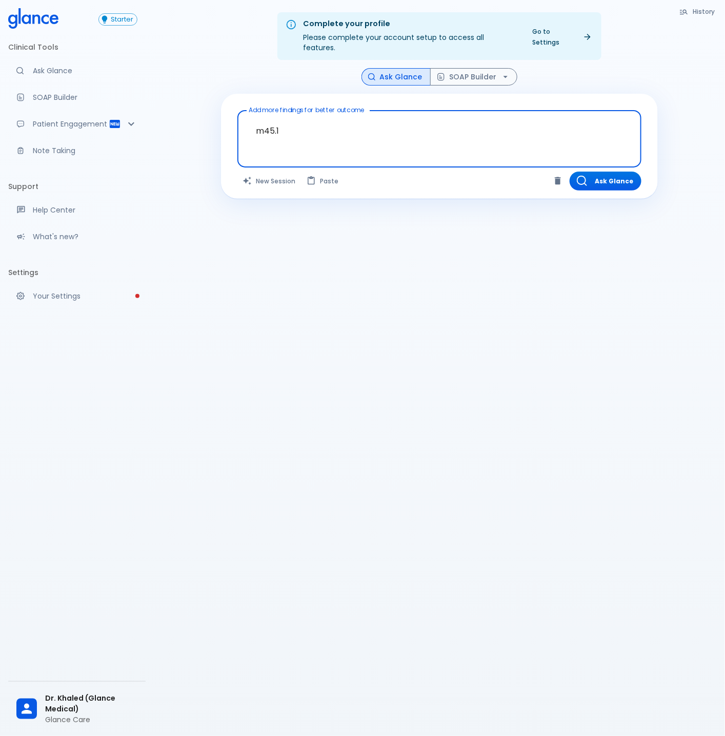
click at [336, 127] on textarea "m45.1" at bounding box center [439, 131] width 390 height 32
click at [251, 118] on textarea "m45.1" at bounding box center [439, 131] width 390 height 32
type textarea "m45.1"
click at [592, 174] on button "Ask Glance" at bounding box center [605, 181] width 72 height 19
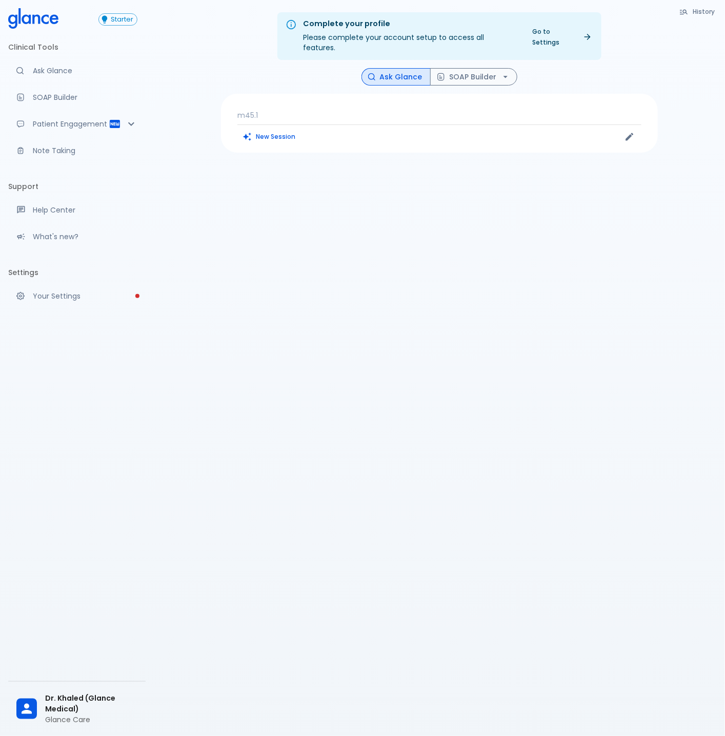
drag, startPoint x: 311, startPoint y: 225, endPoint x: 259, endPoint y: 147, distance: 94.0
click at [311, 224] on div "Complete your profile Please complete your account setup to access all features…" at bounding box center [439, 380] width 571 height 761
click at [275, 110] on p "m45.1" at bounding box center [439, 115] width 404 height 10
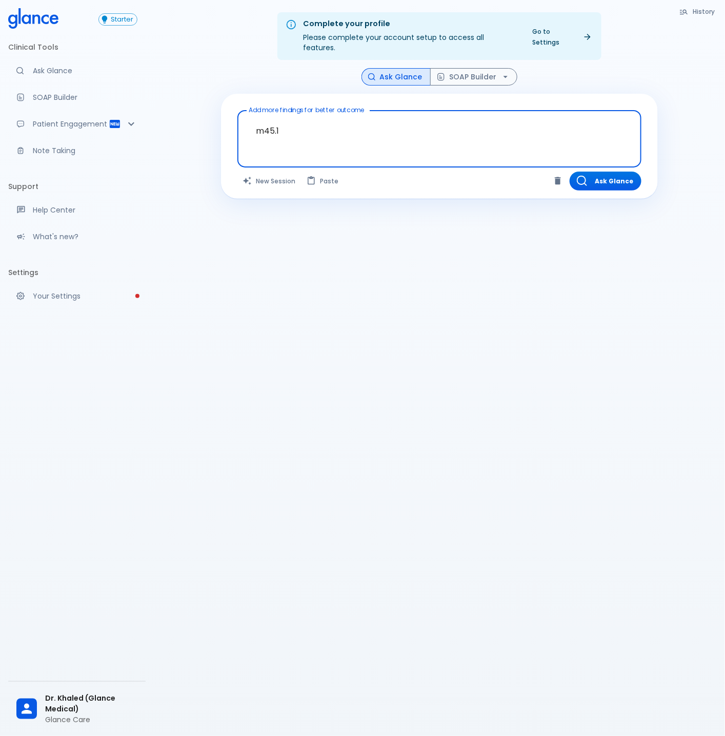
click at [271, 119] on textarea "m45.1" at bounding box center [439, 131] width 390 height 32
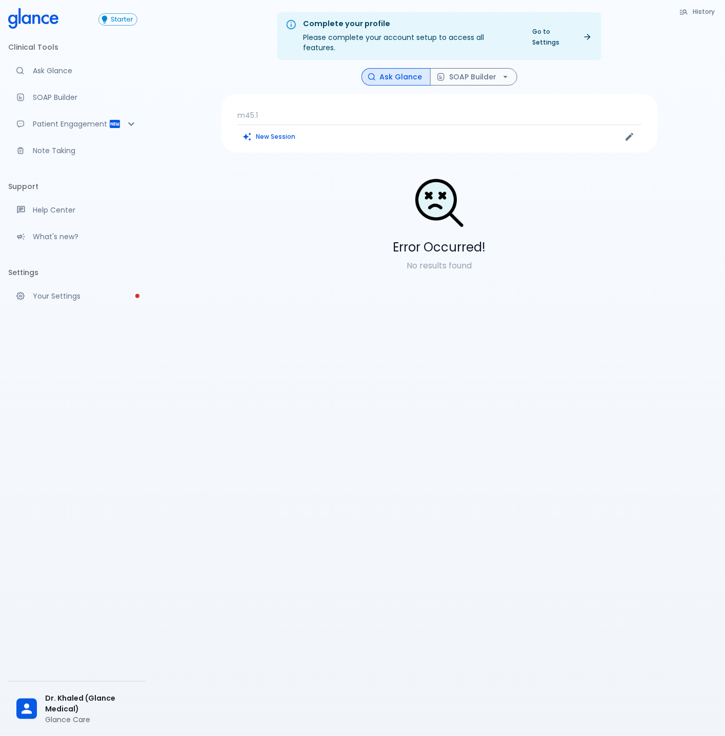
click at [345, 96] on div "m45.1 New Session" at bounding box center [439, 123] width 437 height 59
click at [318, 110] on p "m45.1" at bounding box center [439, 115] width 404 height 10
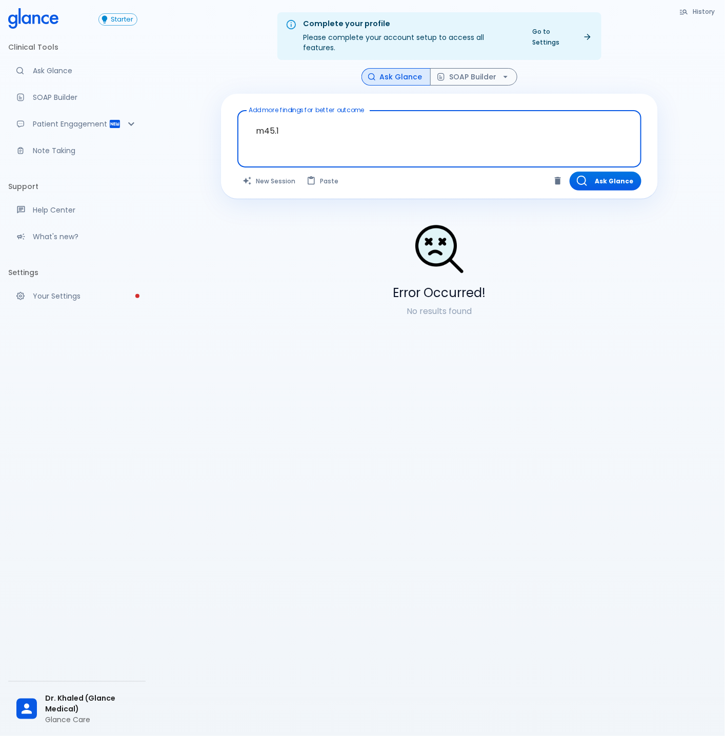
click at [343, 126] on textarea "m45.1" at bounding box center [439, 131] width 390 height 32
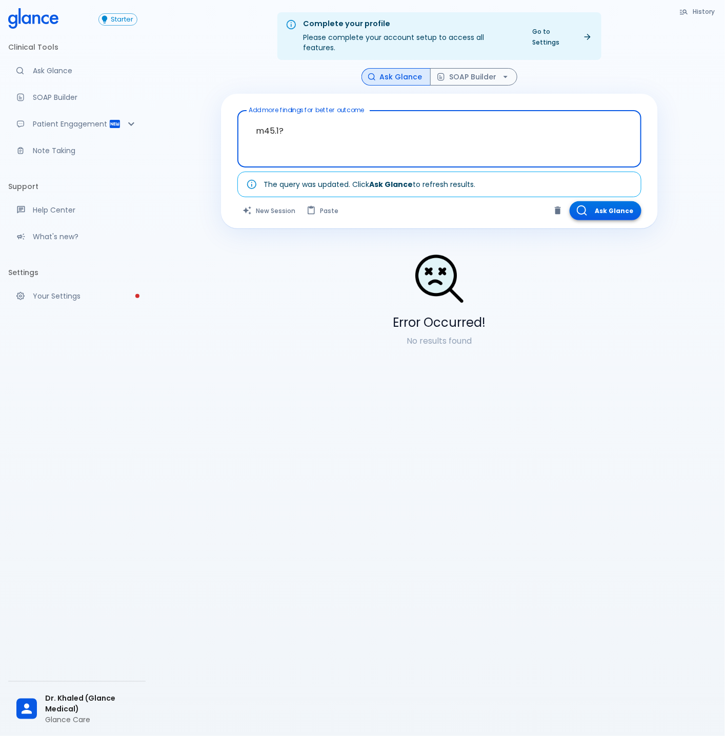
type textarea "m45.1?"
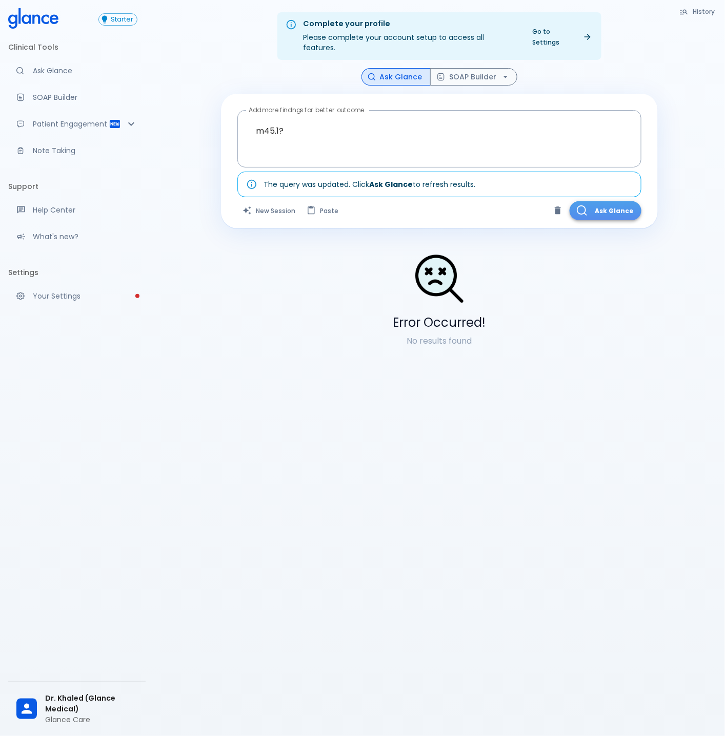
click at [585, 206] on icon "button" at bounding box center [582, 211] width 10 height 10
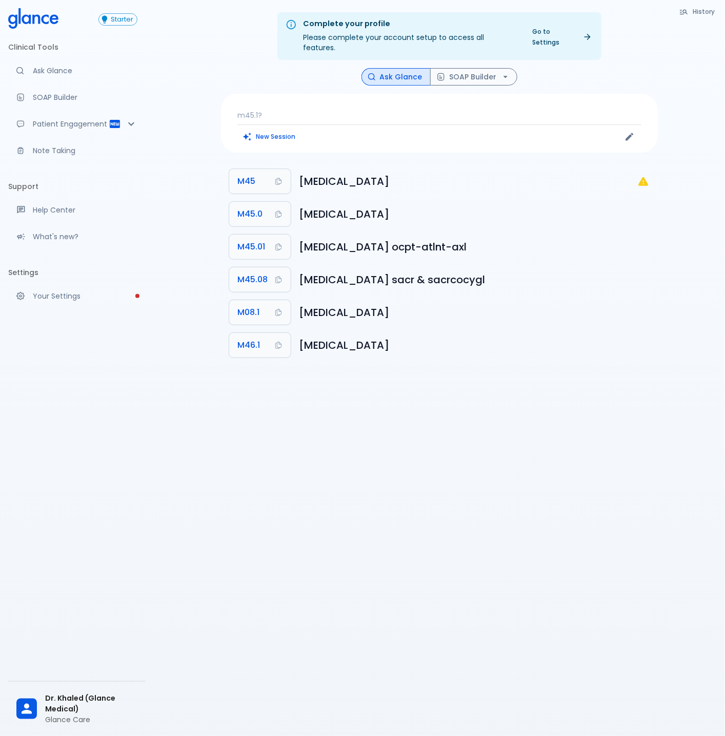
click at [312, 110] on p "m45.1?" at bounding box center [439, 115] width 404 height 10
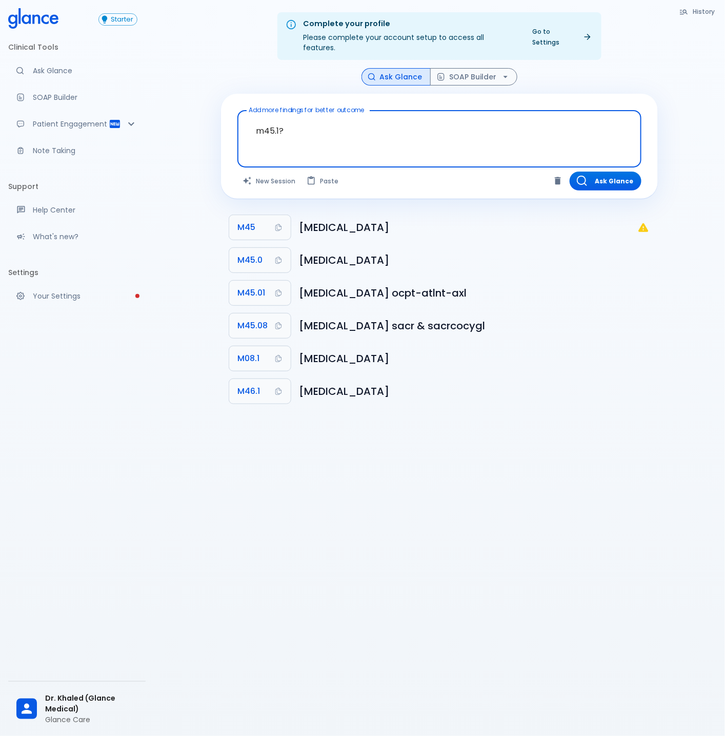
click at [343, 115] on textarea "m45.1?" at bounding box center [439, 131] width 390 height 32
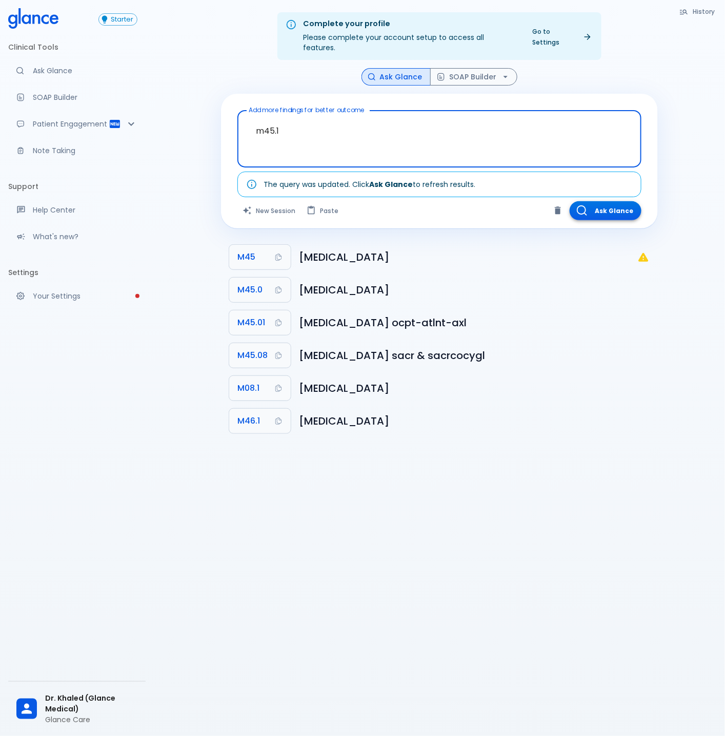
type textarea "m45.1"
click at [608, 201] on button "Ask Glance" at bounding box center [605, 210] width 72 height 19
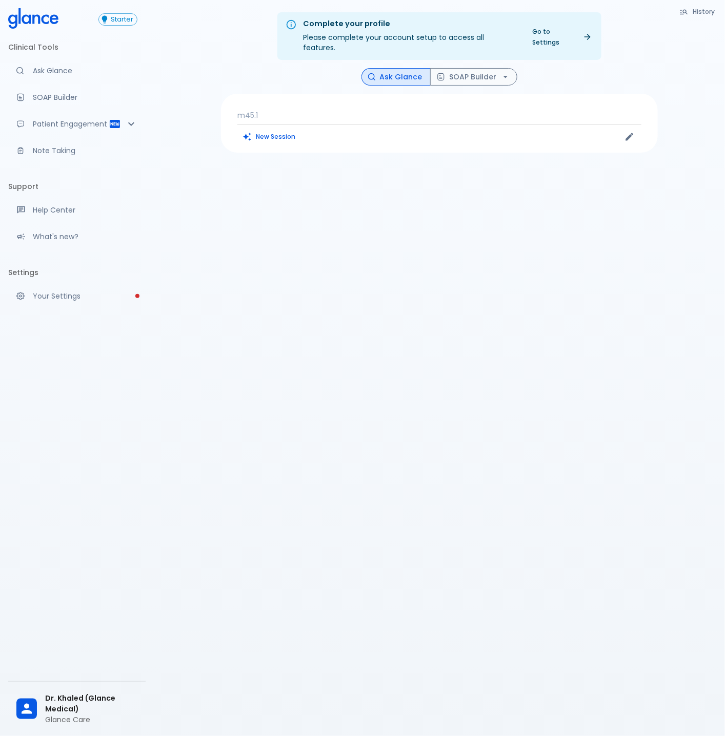
click at [365, 110] on p "m45.1" at bounding box center [439, 115] width 404 height 10
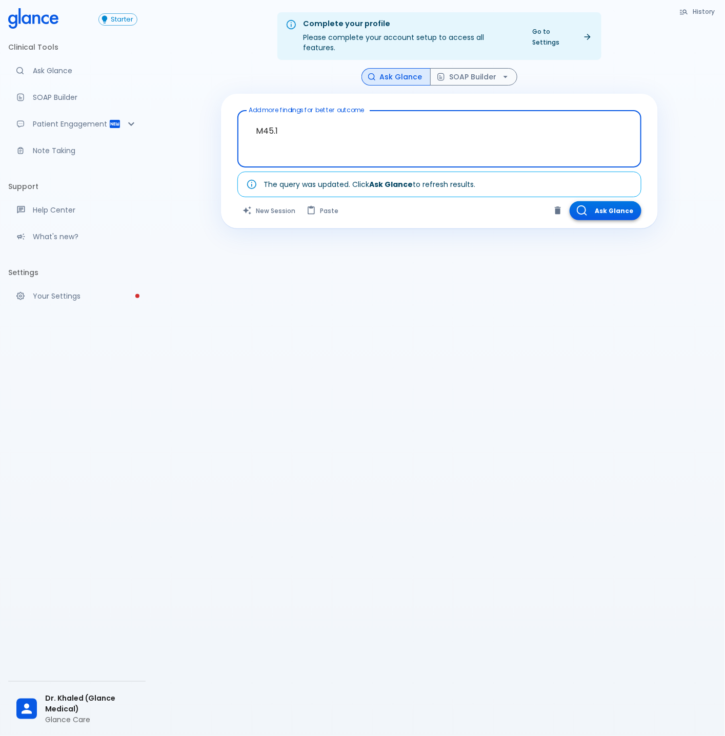
type textarea "M45.1"
click at [612, 203] on button "Ask Glance" at bounding box center [605, 210] width 72 height 19
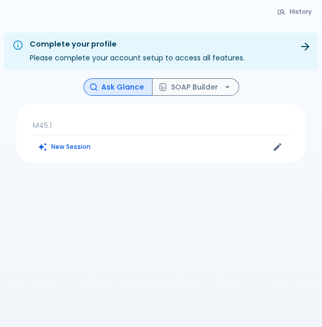
click at [178, 193] on div "Complete your profile Please complete your account setup to access all features…" at bounding box center [161, 186] width 322 height 373
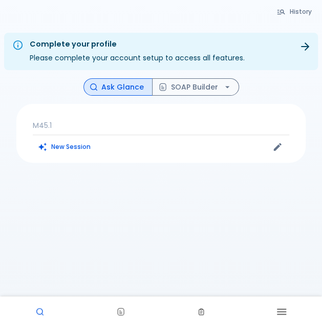
click at [76, 124] on p "M45.1" at bounding box center [161, 125] width 257 height 10
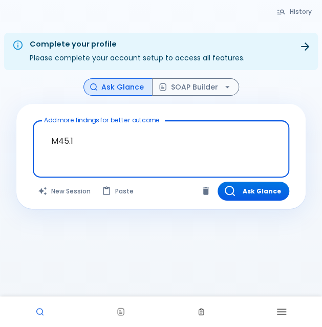
click at [66, 134] on textarea "M45.1" at bounding box center [161, 141] width 242 height 32
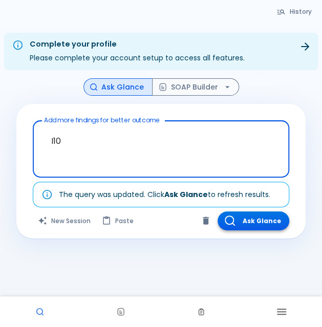
type textarea "I10"
click at [261, 222] on button "Ask Glance" at bounding box center [254, 221] width 72 height 19
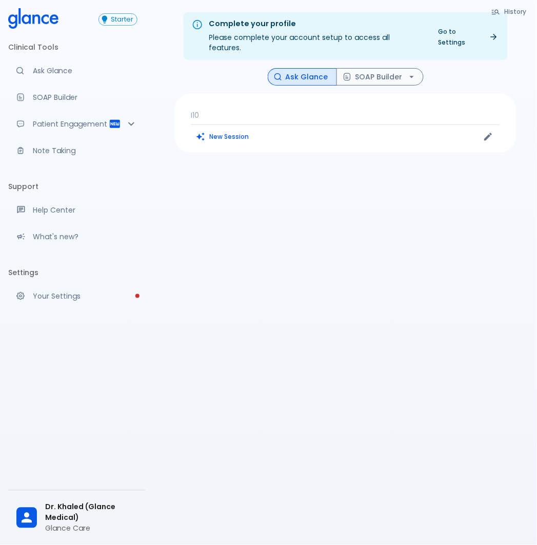
click at [270, 110] on p "I10" at bounding box center [345, 115] width 309 height 10
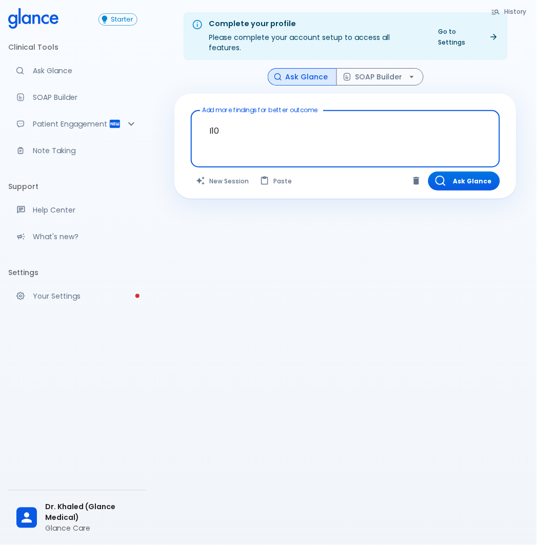
click at [274, 115] on textarea "I10" at bounding box center [345, 131] width 295 height 32
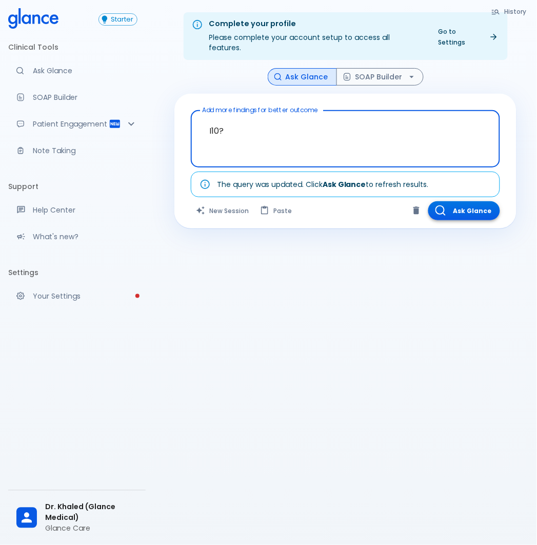
type textarea "I10?"
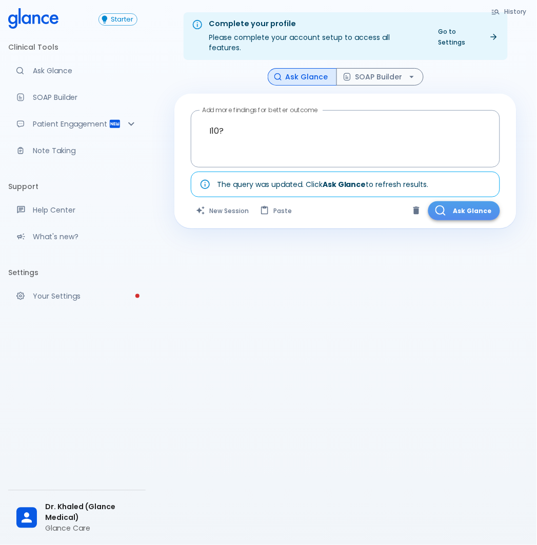
click at [455, 201] on button "Ask Glance" at bounding box center [464, 210] width 72 height 19
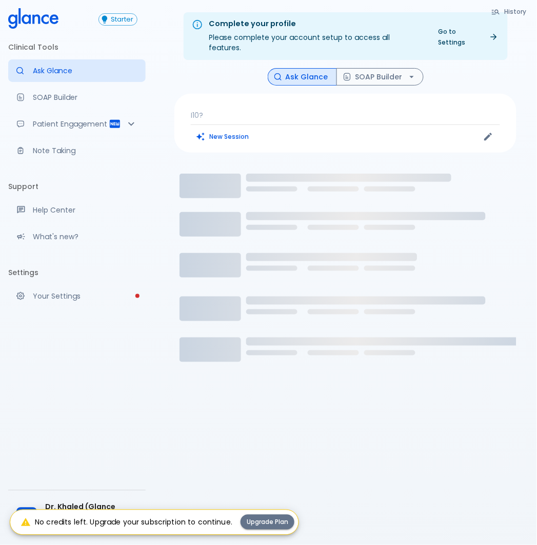
drag, startPoint x: 99, startPoint y: 362, endPoint x: 94, endPoint y: 338, distance: 24.5
click at [99, 361] on div "Starter Clinical Tools Ask Glance SOAP Builder Patient Engagement Note Taking S…" at bounding box center [77, 272] width 154 height 545
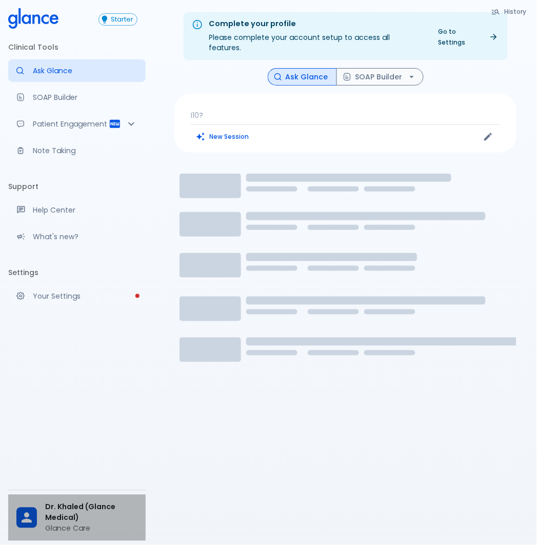
click at [86, 503] on span "Dr. Khaled (Glance Medical)" at bounding box center [91, 513] width 92 height 22
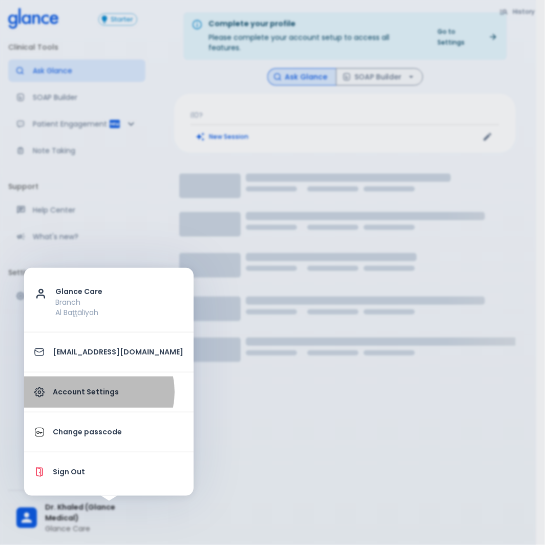
click at [98, 392] on p "Account Settings" at bounding box center [118, 392] width 131 height 11
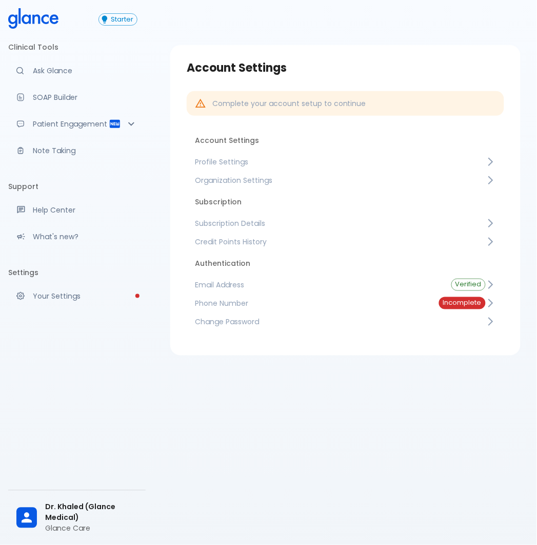
click at [291, 221] on span "Subscription Details" at bounding box center [340, 223] width 291 height 10
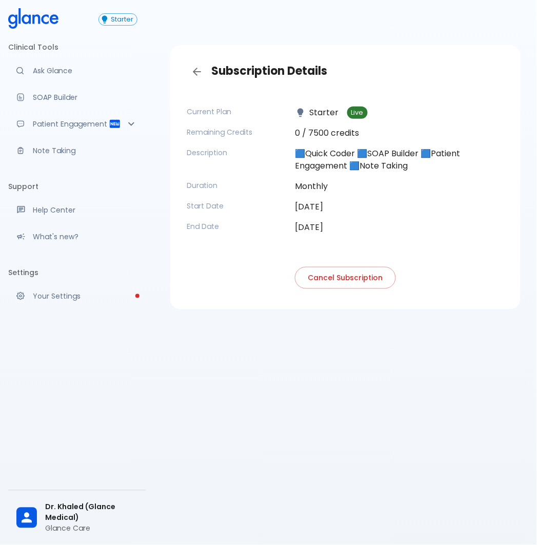
click at [334, 156] on p "🟦Quick Coder 🟦SOAP Builder 🟦Patient Engagement 🟦Note Taking" at bounding box center [399, 160] width 209 height 25
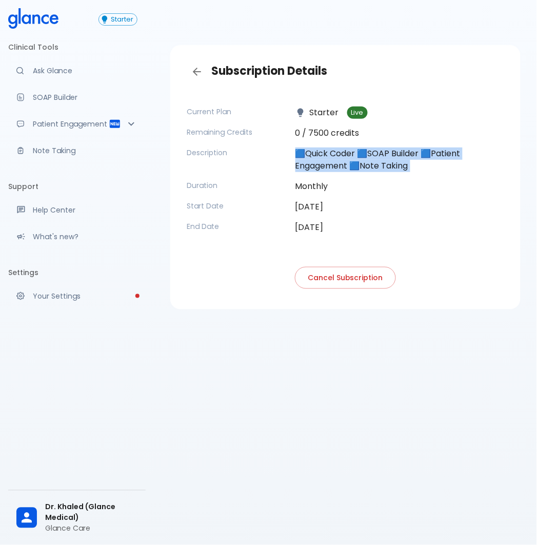
click at [334, 156] on p "🟦Quick Coder 🟦SOAP Builder 🟦Patient Engagement 🟦Note Taking" at bounding box center [399, 160] width 209 height 25
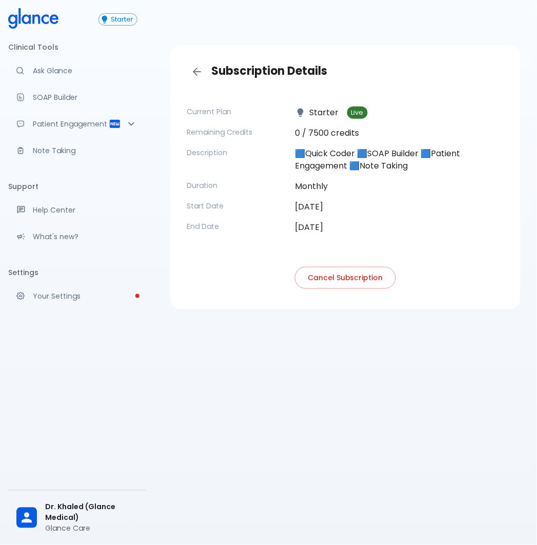
click at [378, 222] on p "[DATE]" at bounding box center [399, 227] width 209 height 12
drag, startPoint x: 349, startPoint y: 280, endPoint x: 350, endPoint y: 336, distance: 55.4
click at [350, 336] on div "Subscription Details Current Plan Starter Live Remaining Credits 0 / 7500 credi…" at bounding box center [345, 285] width 383 height 570
click at [330, 277] on button "Cancel Subscription" at bounding box center [345, 278] width 101 height 22
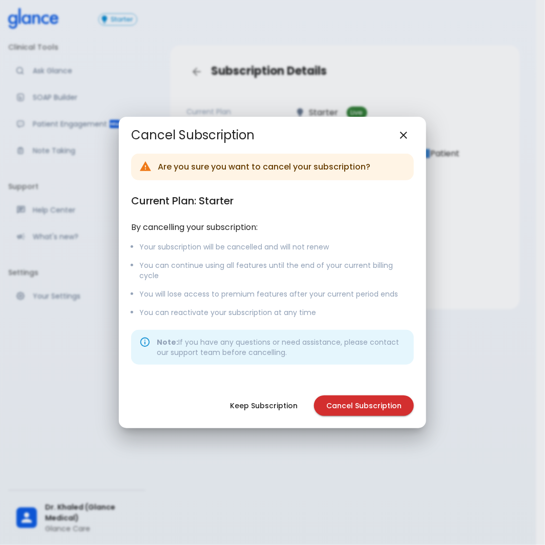
drag, startPoint x: 444, startPoint y: 304, endPoint x: 427, endPoint y: 242, distance: 64.1
click at [444, 303] on div "Cancel Subscription Are you sure you want to cancel your subscription? Current …" at bounding box center [272, 272] width 545 height 545
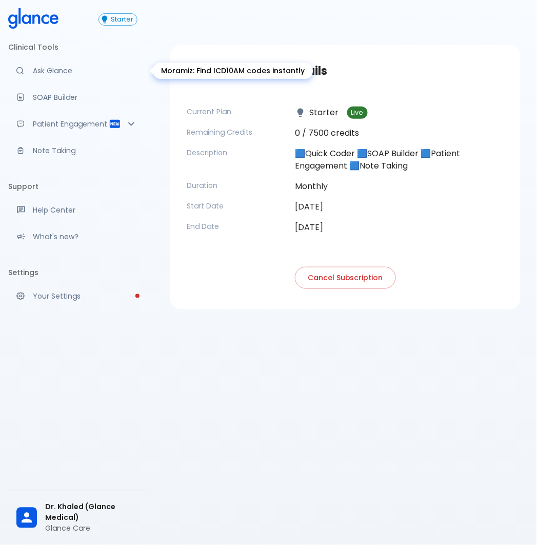
click at [51, 65] on link "Ask Glance" at bounding box center [76, 70] width 137 height 23
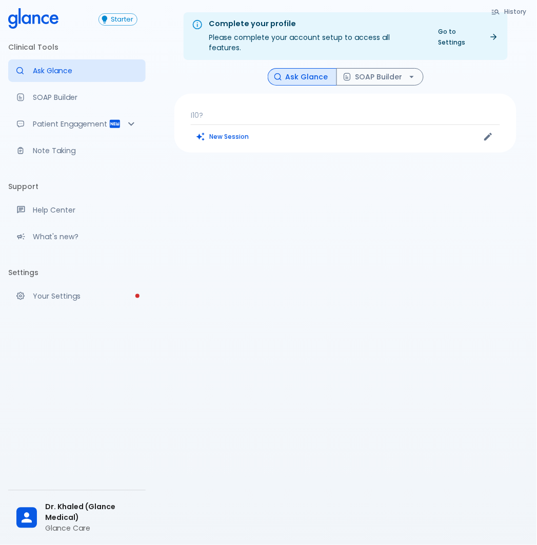
drag, startPoint x: 221, startPoint y: 108, endPoint x: 289, endPoint y: 108, distance: 68.2
click at [289, 108] on body "↧ pull to refresh ↧ Starter Clinical Tools Ask Glance SOAP Builder Patient Enga…" at bounding box center [268, 285] width 537 height 570
click at [293, 110] on p "I10?" at bounding box center [345, 115] width 309 height 10
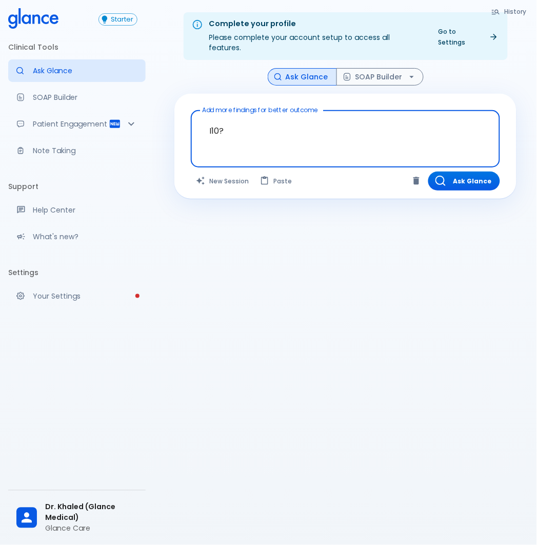
click at [65, 524] on div "Dr. Khaled (Glance Medical) Glance Care" at bounding box center [91, 518] width 92 height 32
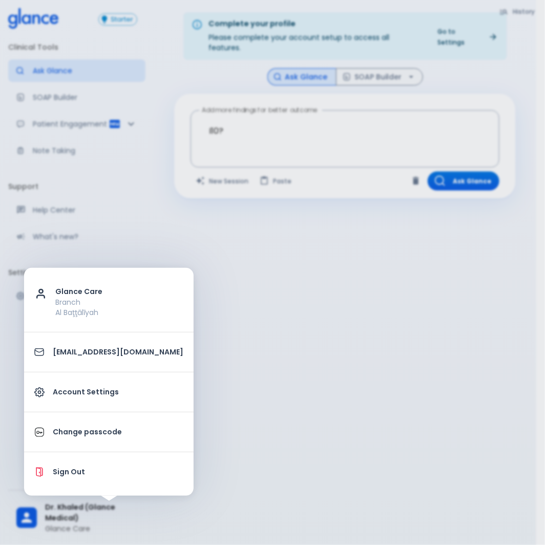
drag, startPoint x: 244, startPoint y: 203, endPoint x: 167, endPoint y: 165, distance: 86.0
click at [242, 202] on div at bounding box center [272, 272] width 545 height 545
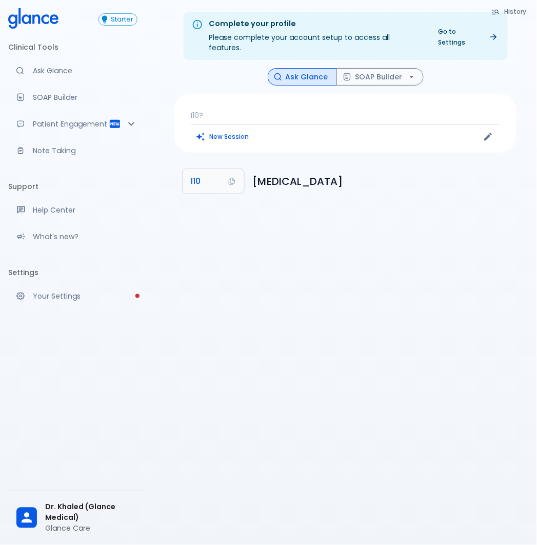
click at [326, 110] on p "I10?" at bounding box center [345, 115] width 309 height 10
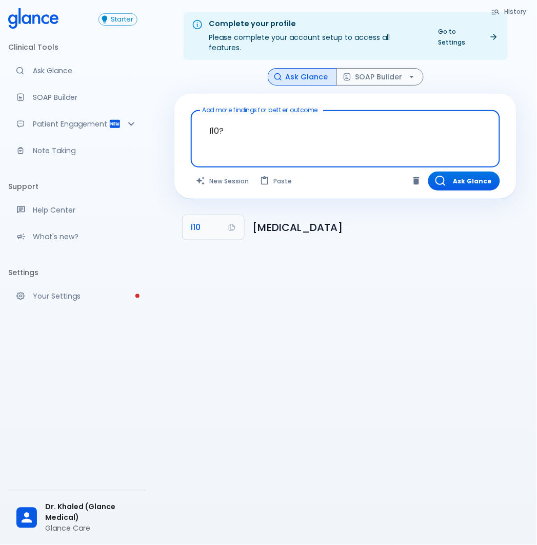
click at [315, 115] on textarea "I10?" at bounding box center [345, 131] width 295 height 32
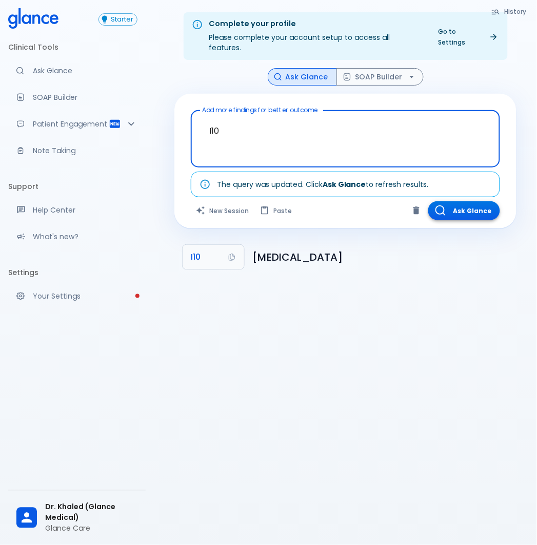
type textarea "I10"
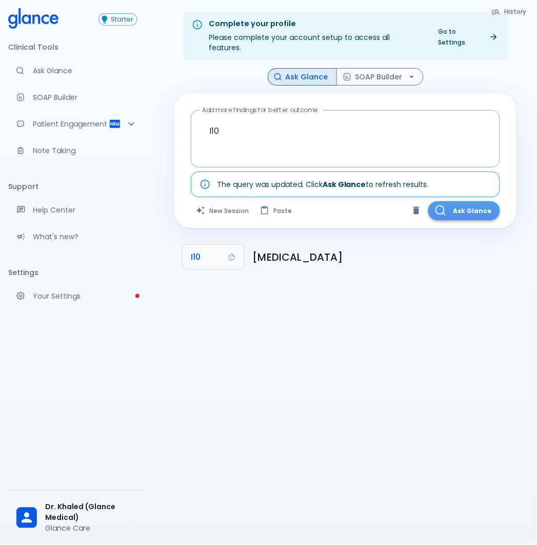
click at [474, 204] on button "Ask Glance" at bounding box center [464, 210] width 72 height 19
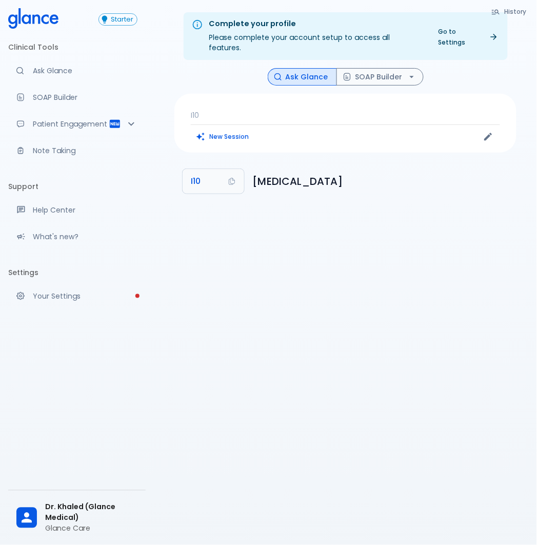
click at [260, 110] on p "I10" at bounding box center [345, 115] width 309 height 10
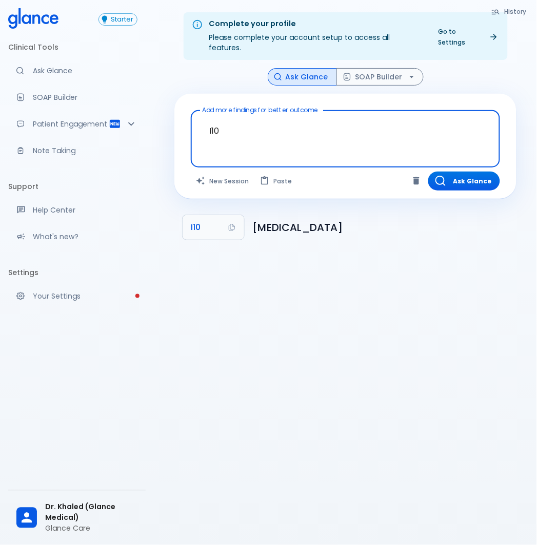
click at [241, 118] on textarea "I10" at bounding box center [345, 131] width 295 height 32
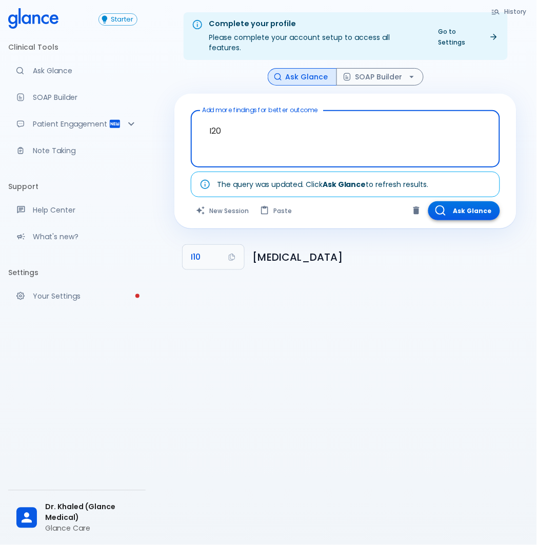
type textarea "I20"
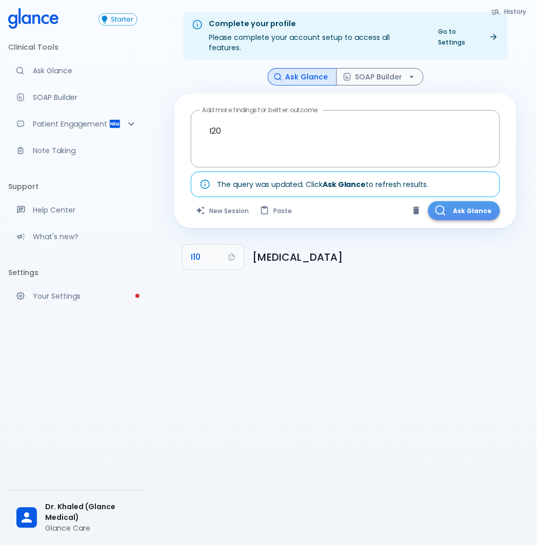
click at [460, 202] on button "Ask Glance" at bounding box center [464, 210] width 72 height 19
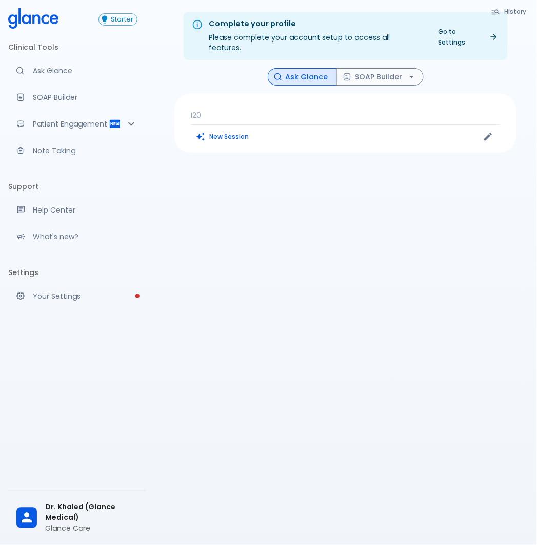
click at [275, 110] on p "I20" at bounding box center [345, 115] width 309 height 10
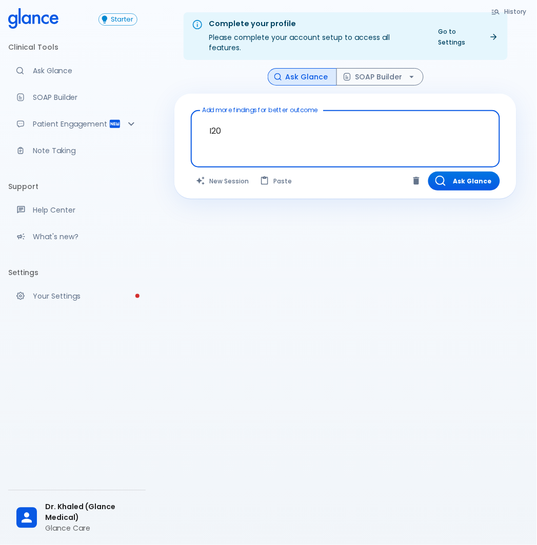
click at [281, 115] on textarea "I20" at bounding box center [345, 131] width 295 height 32
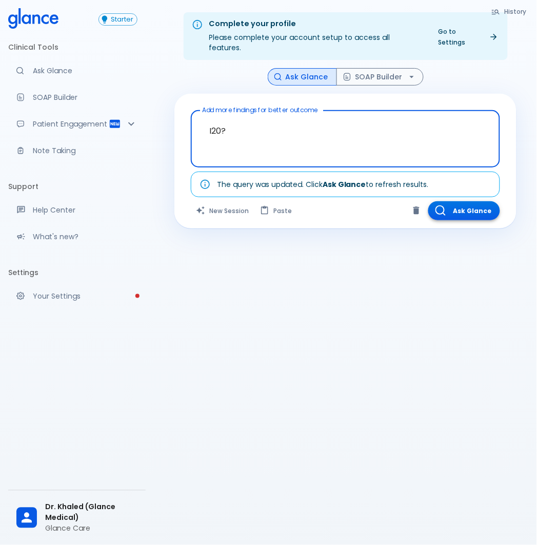
type textarea "I20?"
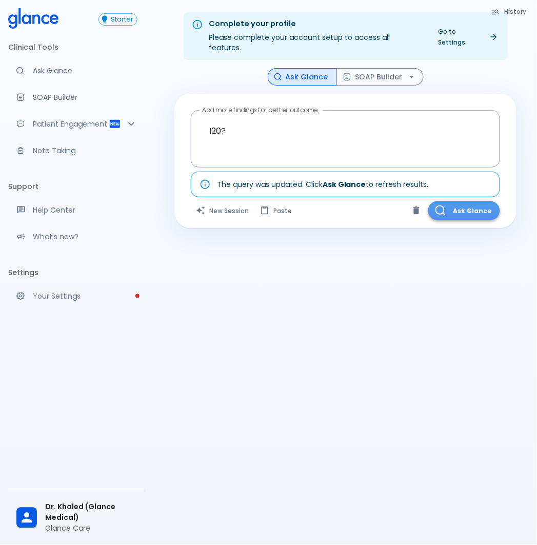
click at [487, 201] on button "Ask Glance" at bounding box center [464, 210] width 72 height 19
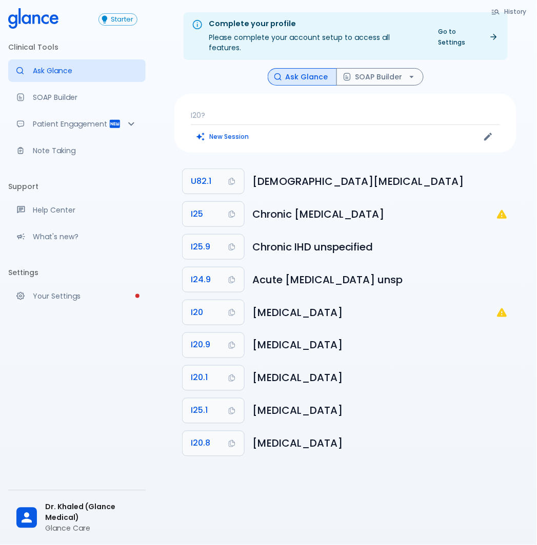
click at [46, 18] on icon at bounding box center [33, 18] width 50 height 21
